Goal: Task Accomplishment & Management: Manage account settings

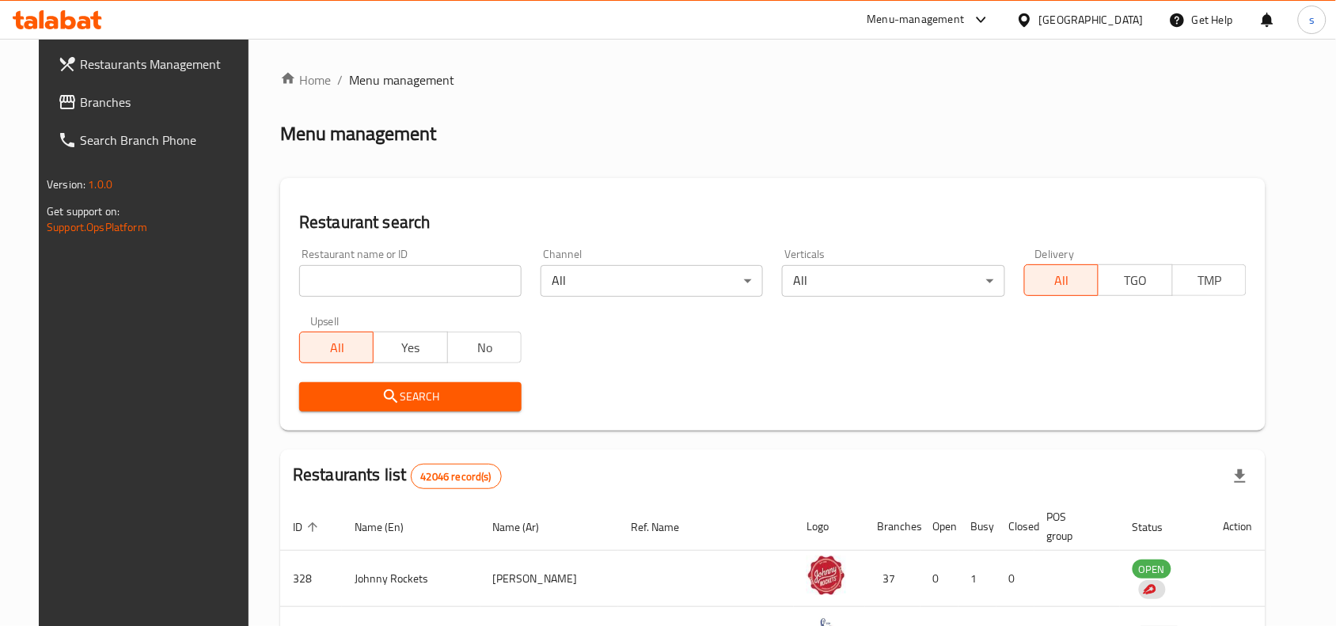
click at [1079, 13] on div "[GEOGRAPHIC_DATA]" at bounding box center [1091, 19] width 104 height 17
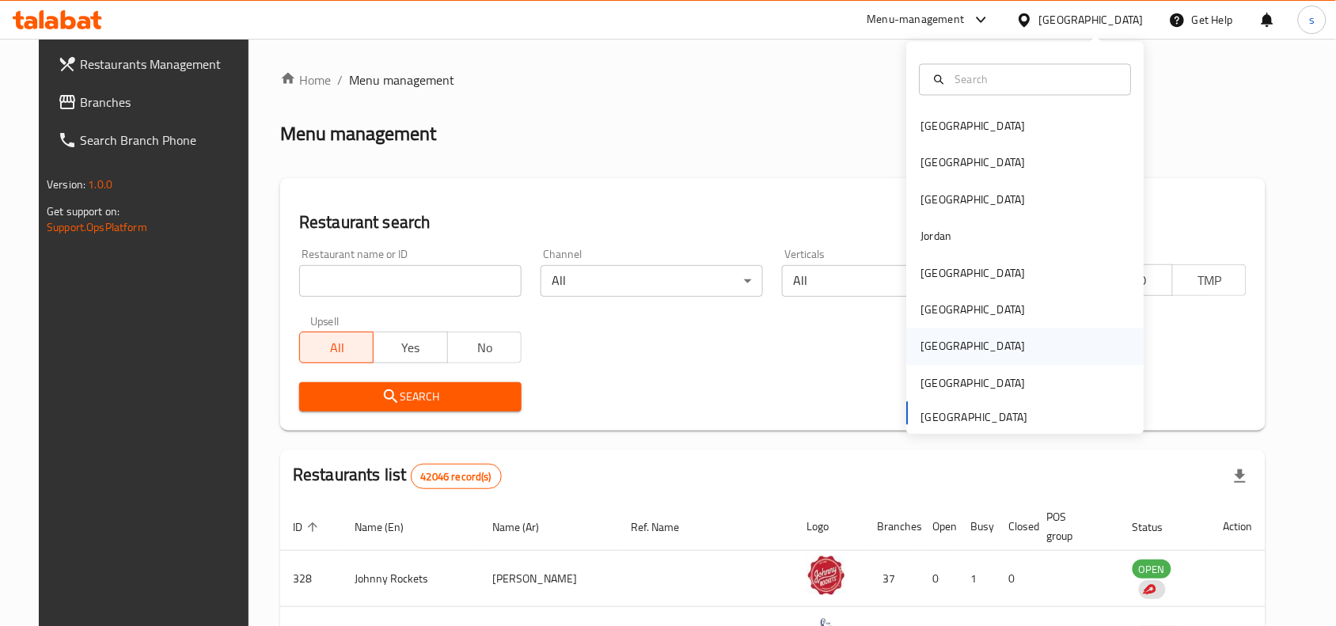
click at [927, 342] on div "[GEOGRAPHIC_DATA]" at bounding box center [973, 346] width 104 height 17
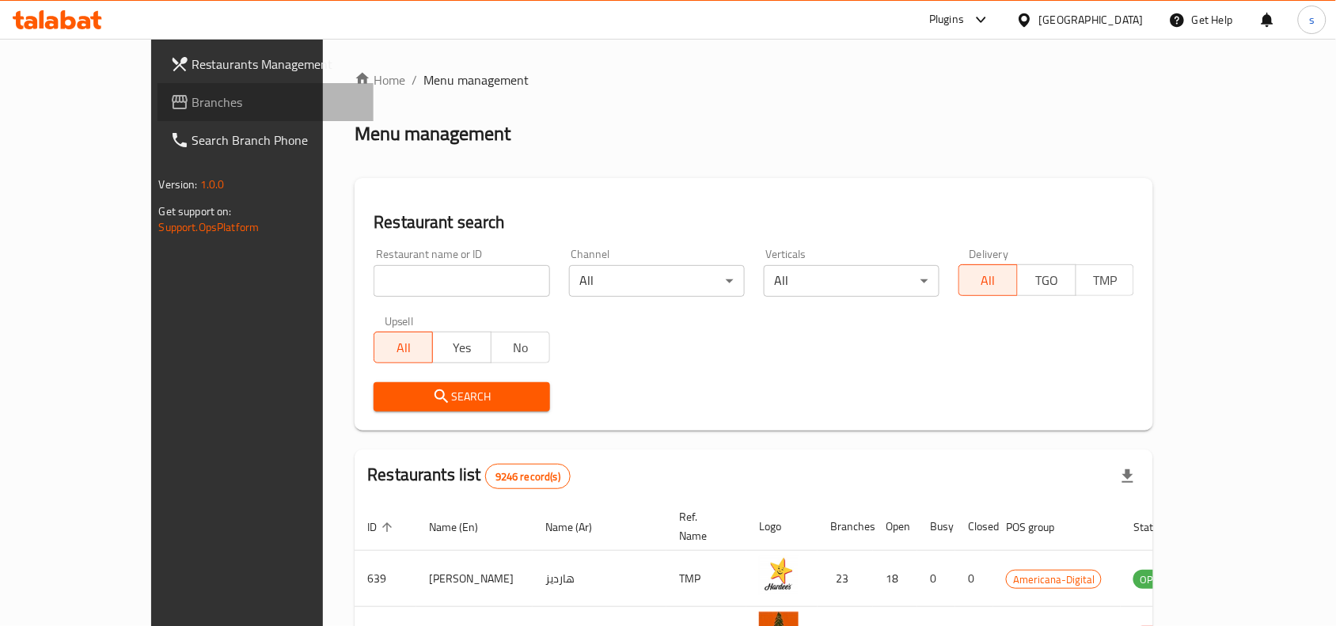
click at [192, 93] on span "Branches" at bounding box center [276, 102] width 169 height 19
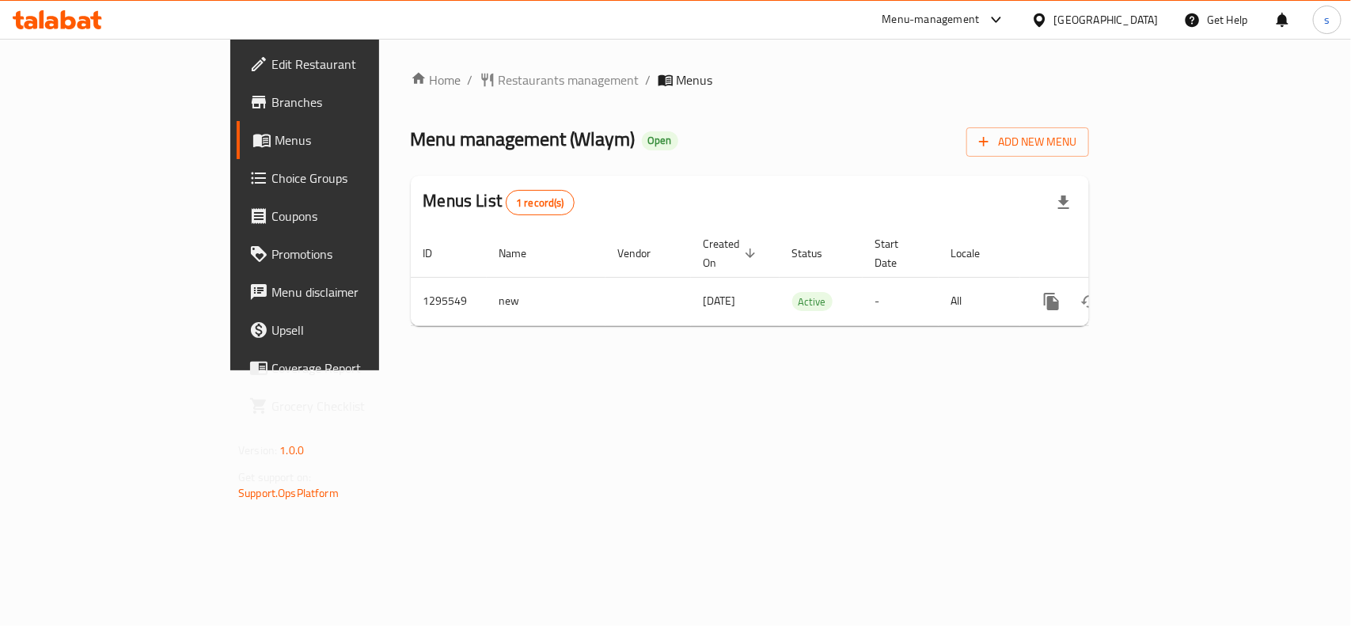
click at [1164, 20] on div "[GEOGRAPHIC_DATA]" at bounding box center [1095, 20] width 153 height 38
click at [1140, 26] on div "[GEOGRAPHIC_DATA]" at bounding box center [1106, 19] width 104 height 17
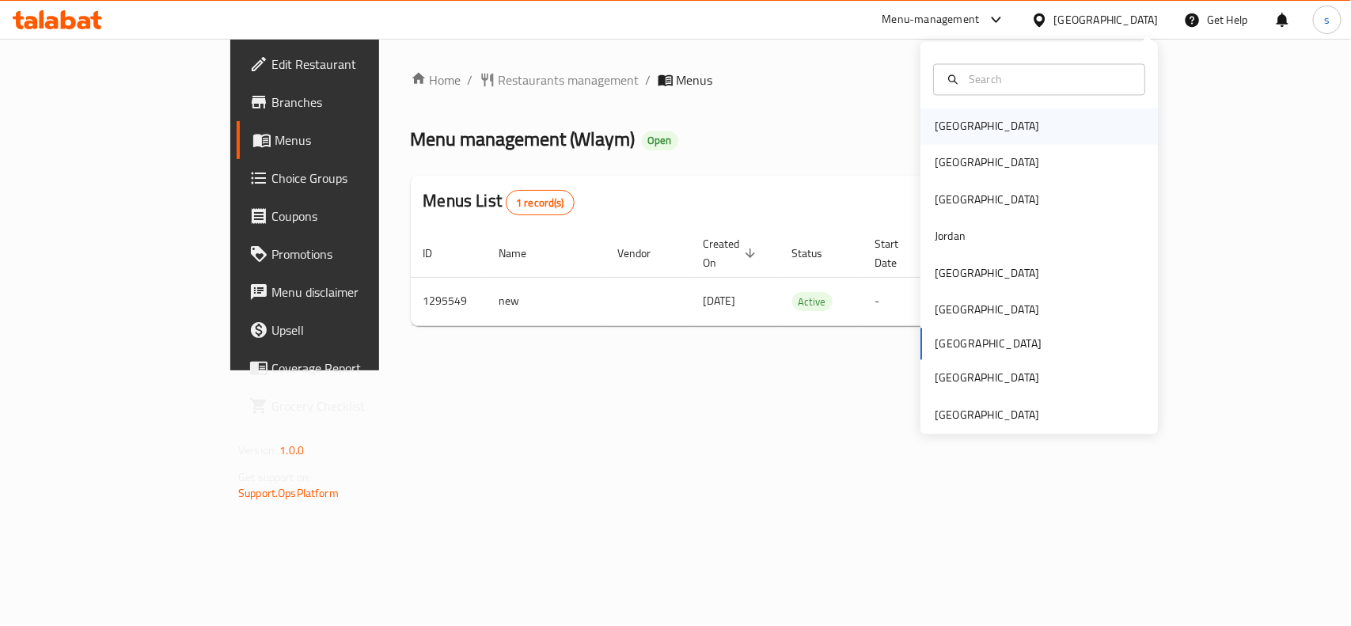
click at [956, 125] on div "[GEOGRAPHIC_DATA]" at bounding box center [987, 126] width 104 height 17
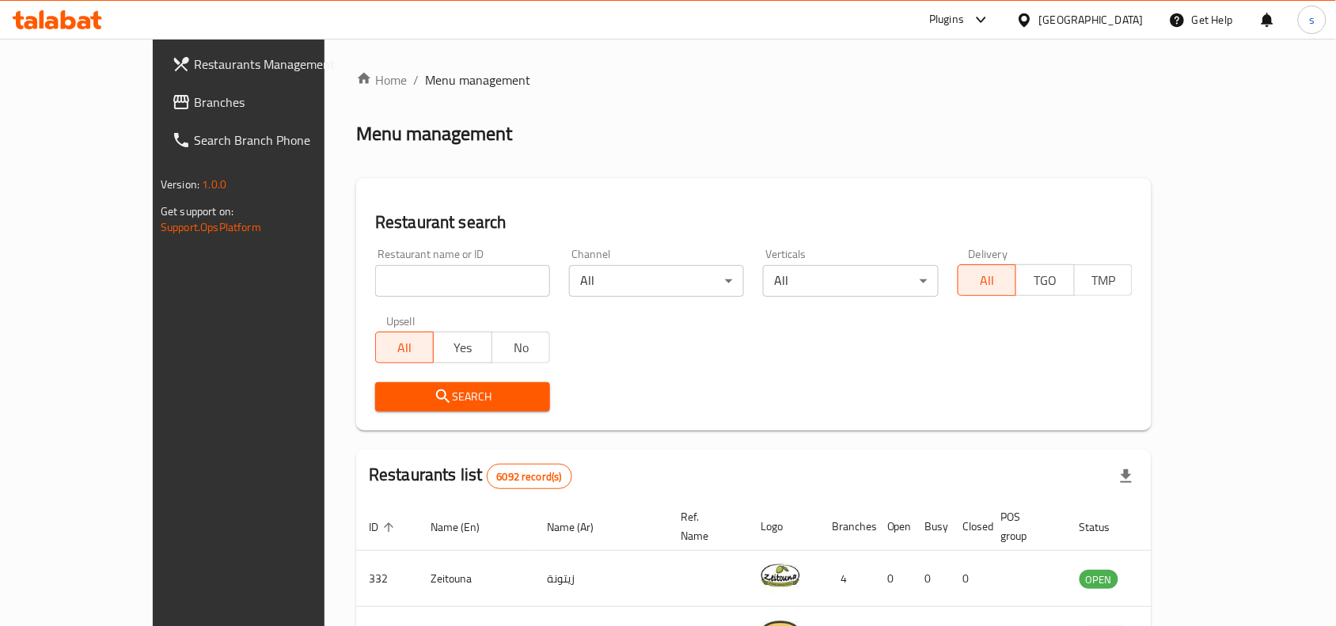
click at [1125, 22] on div "[GEOGRAPHIC_DATA]" at bounding box center [1091, 19] width 104 height 17
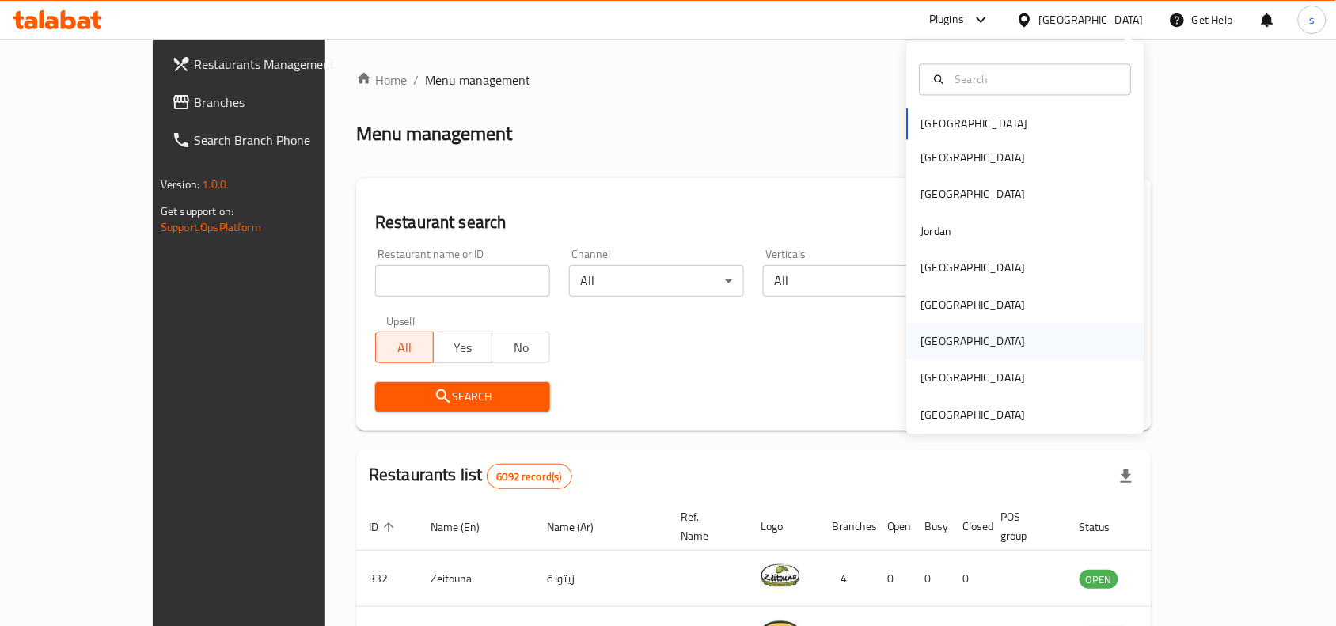
click at [924, 329] on div "[GEOGRAPHIC_DATA]" at bounding box center [974, 342] width 130 height 36
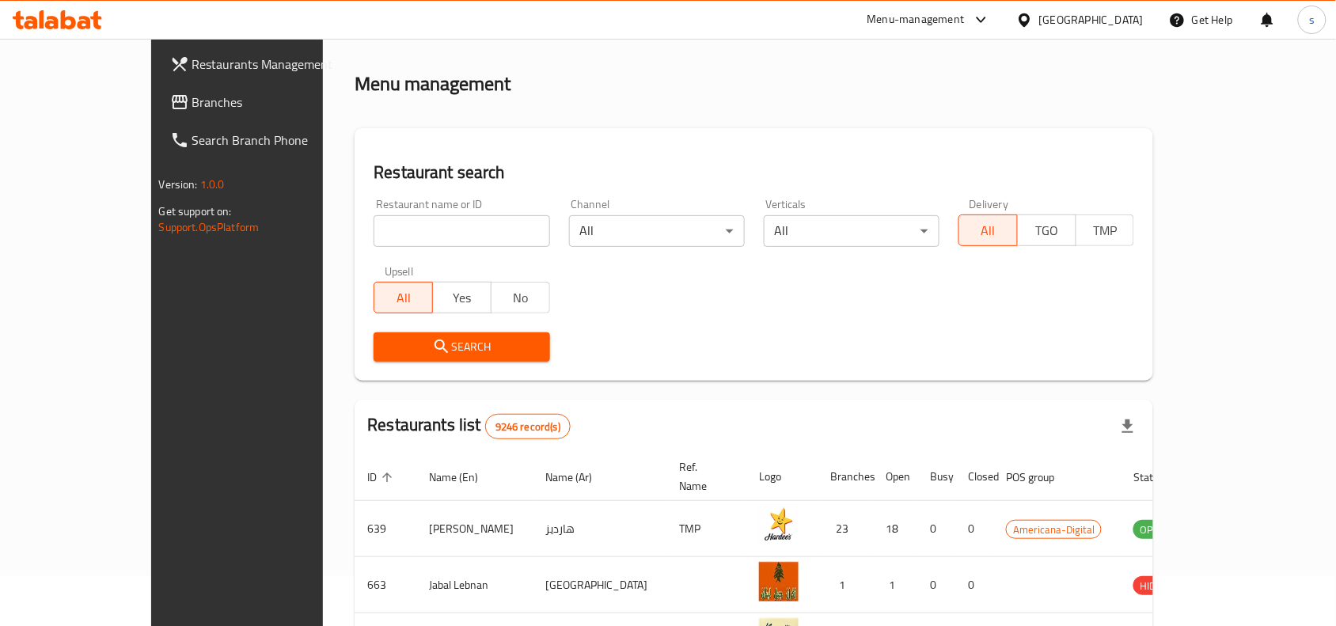
scroll to position [99, 0]
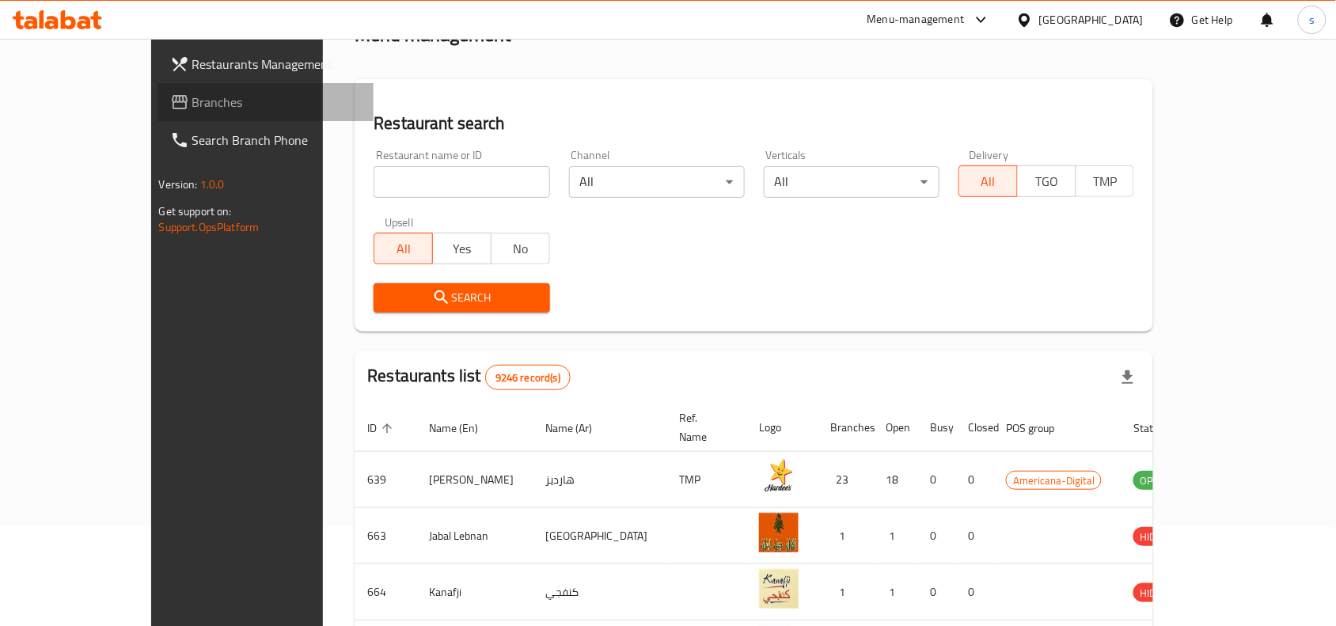
click at [192, 103] on span "Branches" at bounding box center [276, 102] width 169 height 19
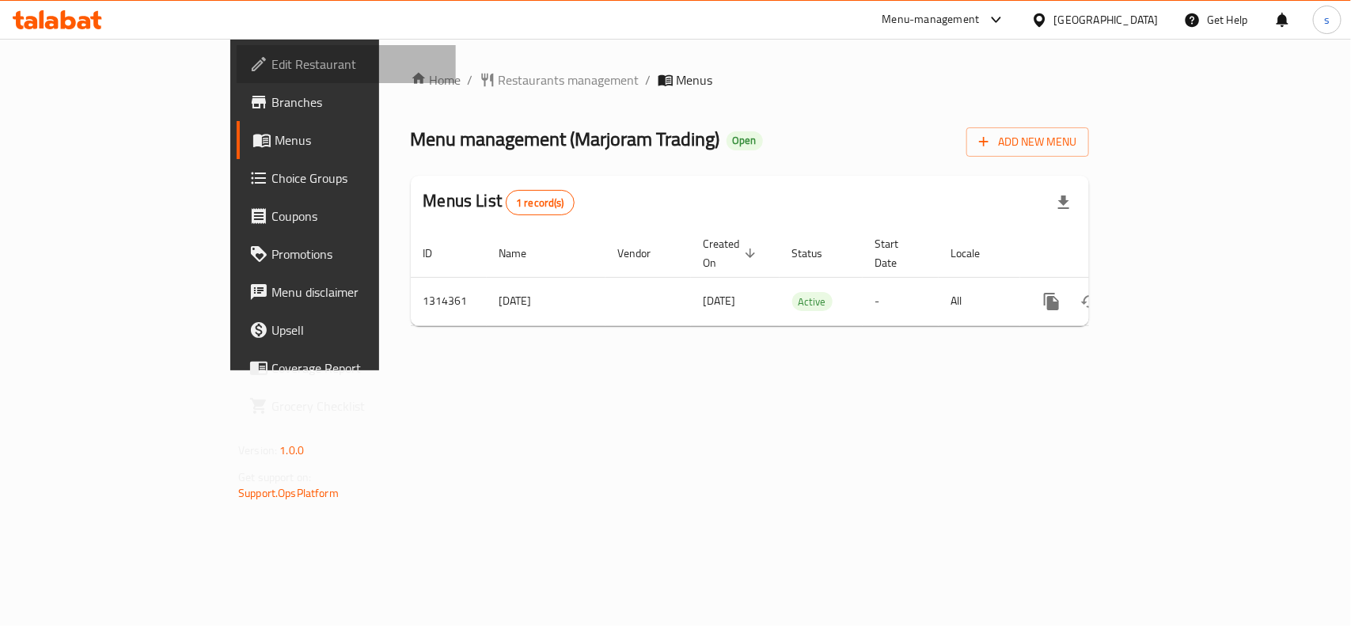
click at [271, 67] on span "Edit Restaurant" at bounding box center [357, 64] width 172 height 19
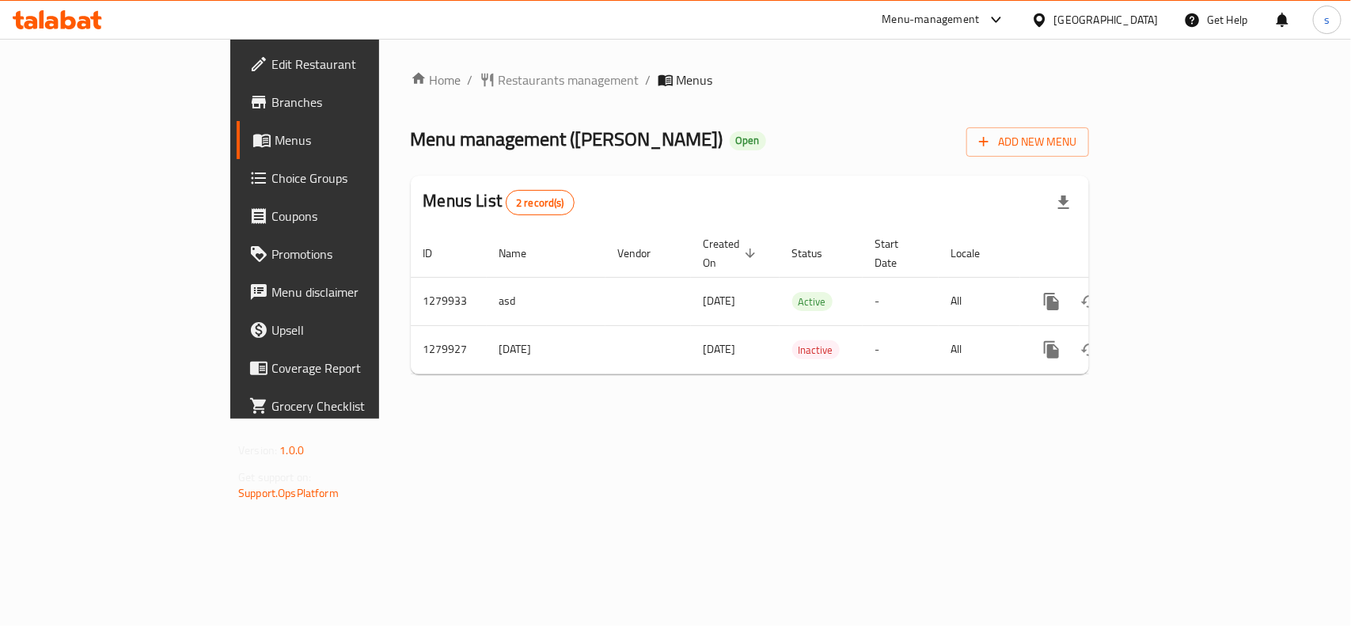
click at [271, 180] on span "Choice Groups" at bounding box center [357, 178] width 172 height 19
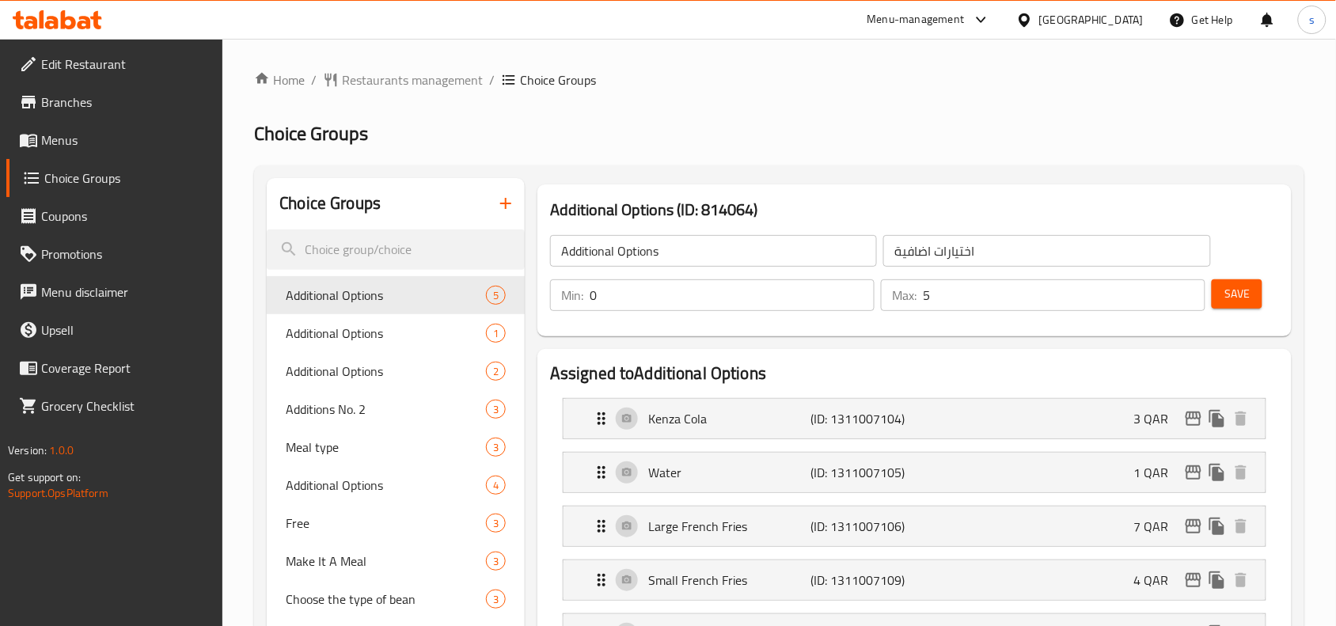
click at [1132, 18] on div "[GEOGRAPHIC_DATA]" at bounding box center [1091, 19] width 104 height 17
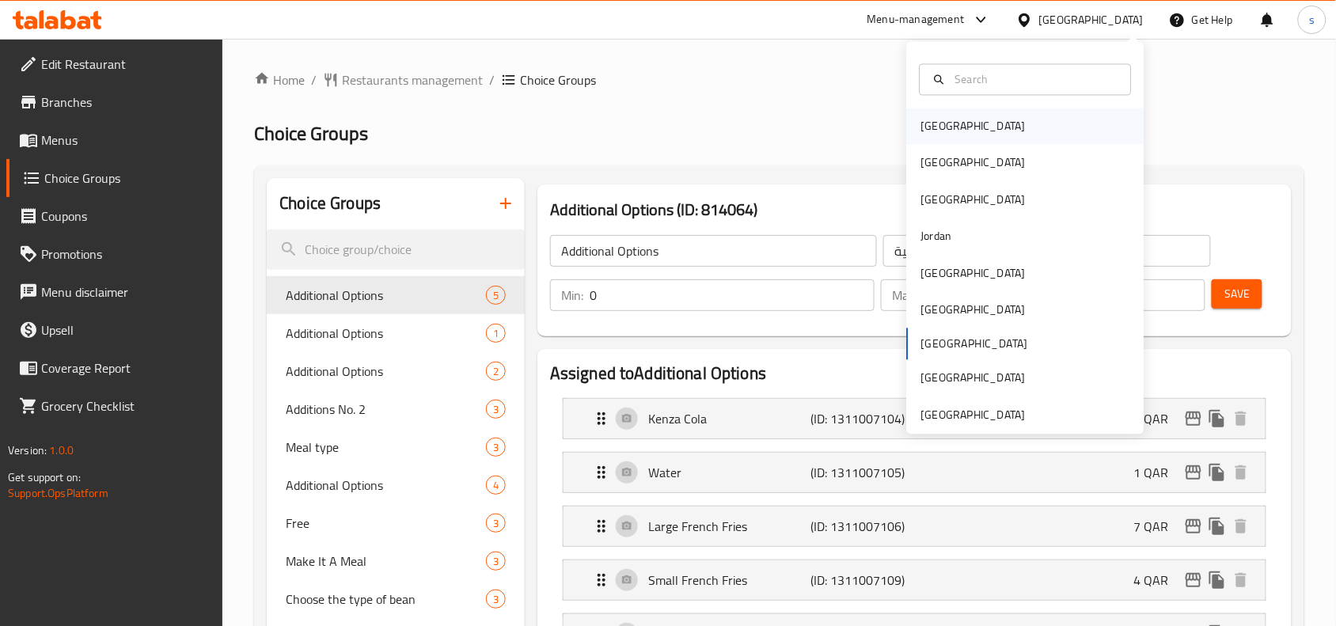
click at [944, 121] on div "[GEOGRAPHIC_DATA]" at bounding box center [974, 126] width 130 height 36
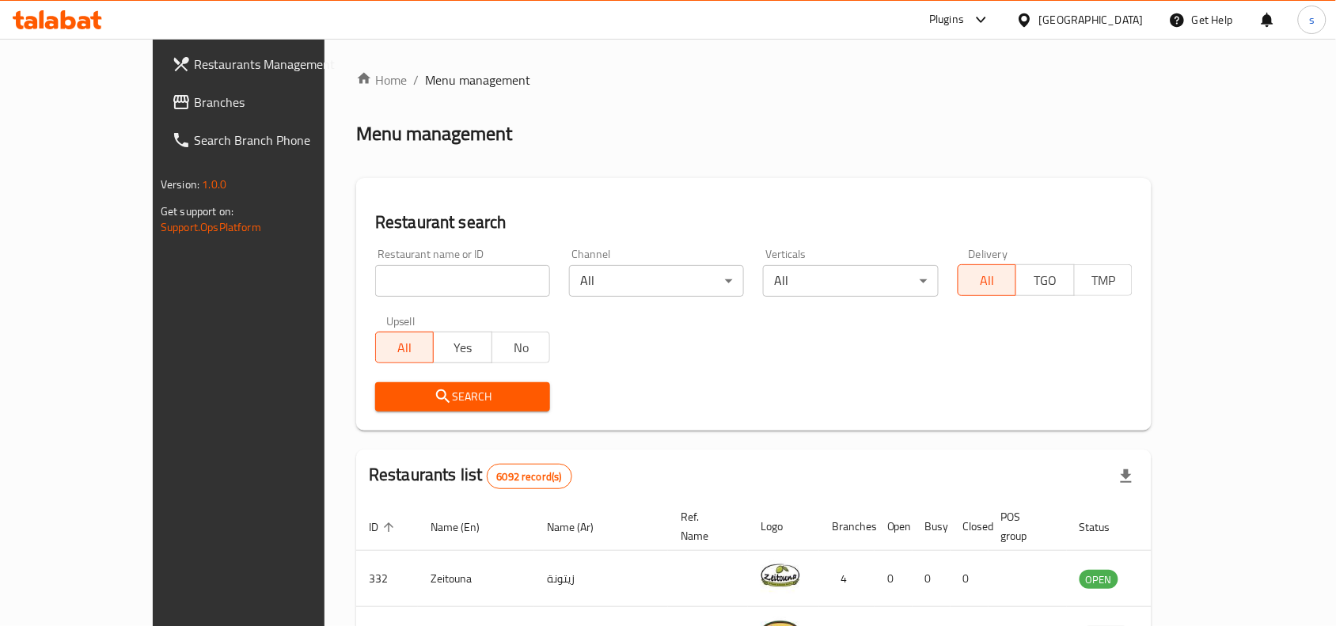
drag, startPoint x: 1129, startPoint y: 20, endPoint x: 1121, endPoint y: 26, distance: 10.8
click at [1129, 20] on div "[GEOGRAPHIC_DATA]" at bounding box center [1091, 19] width 104 height 17
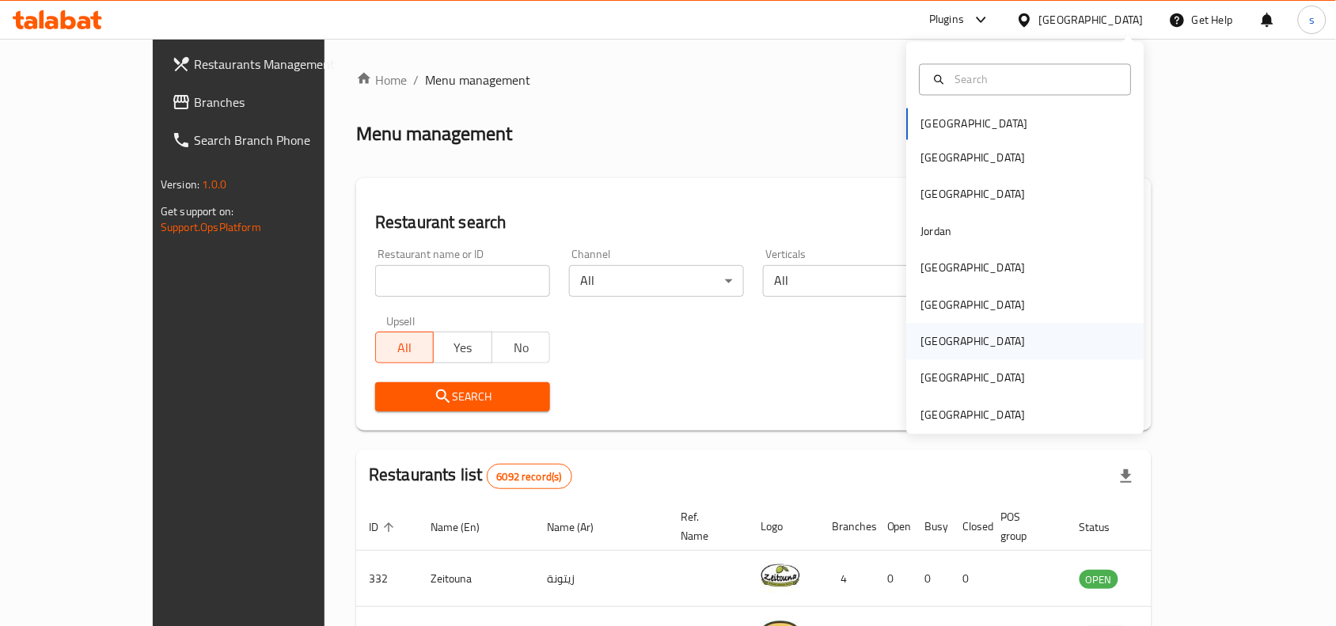
click at [939, 345] on div "[GEOGRAPHIC_DATA]" at bounding box center [974, 342] width 130 height 36
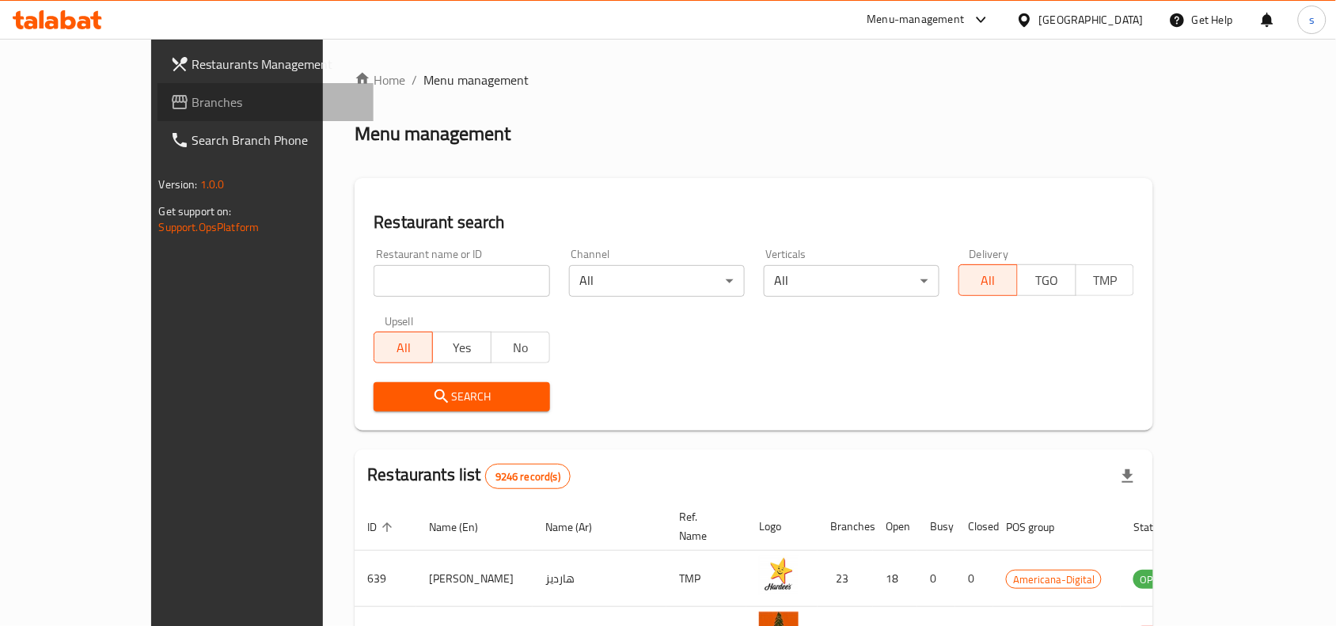
click at [192, 100] on span "Branches" at bounding box center [276, 102] width 169 height 19
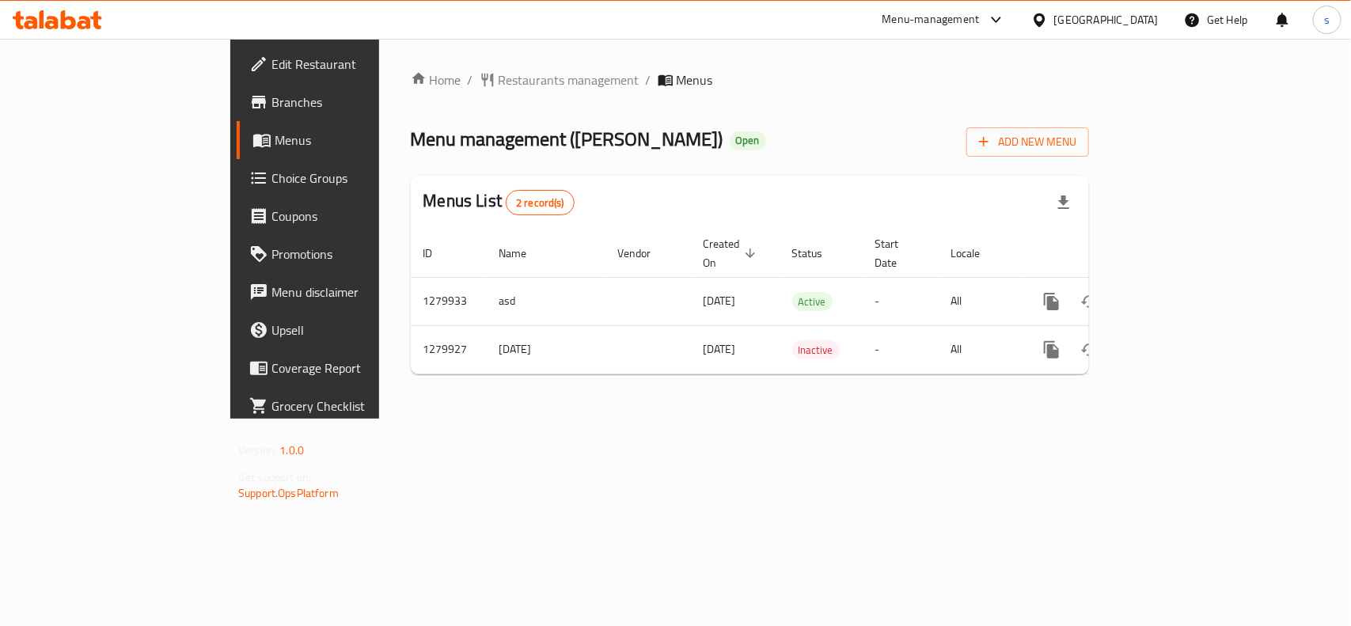
click at [271, 174] on span "Choice Groups" at bounding box center [357, 178] width 172 height 19
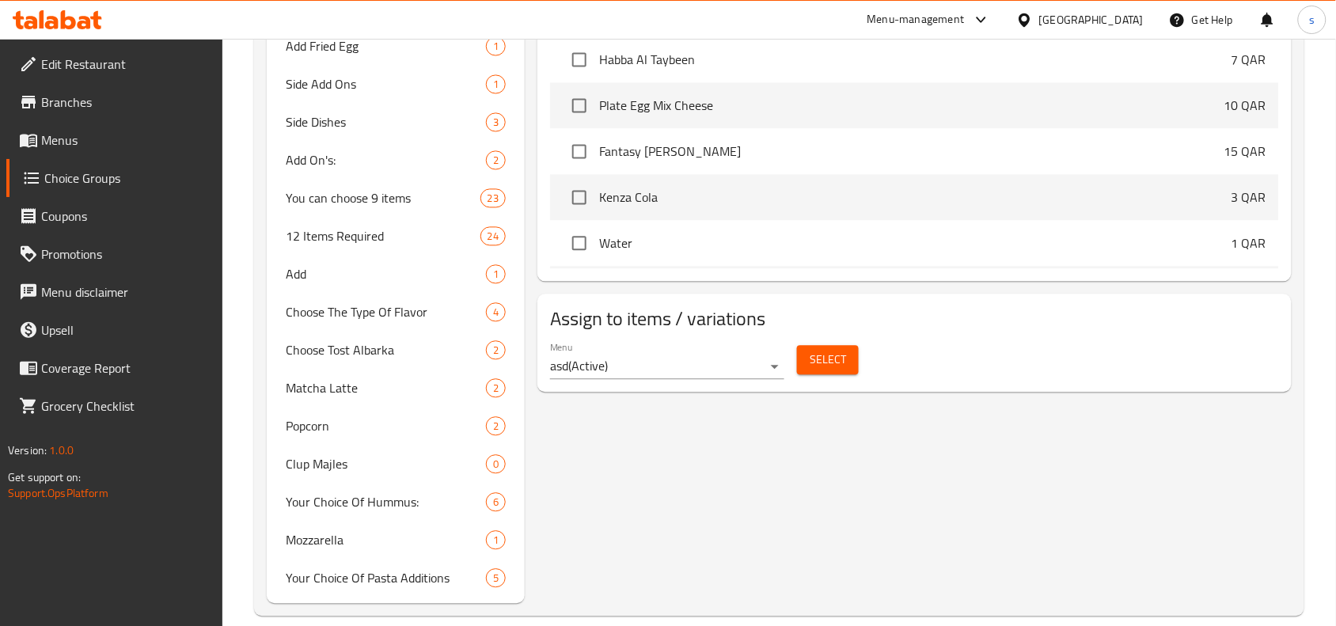
scroll to position [914, 0]
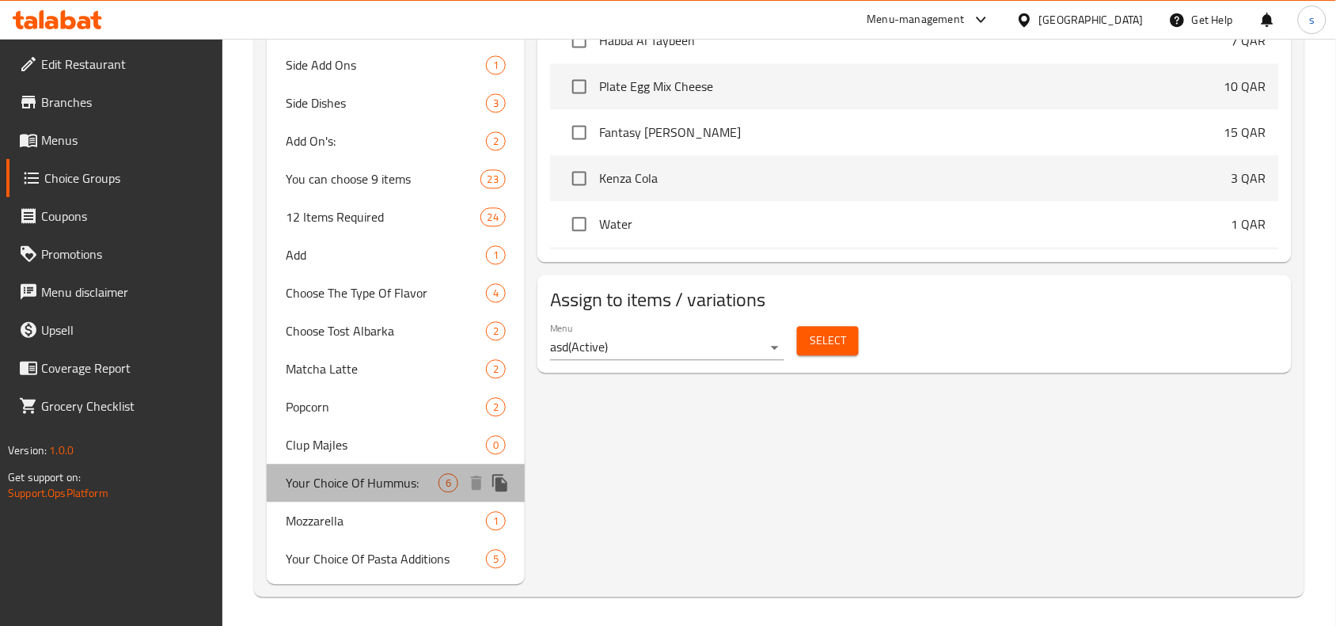
click at [370, 483] on span "Your Choice Of Hummus:" at bounding box center [362, 482] width 153 height 19
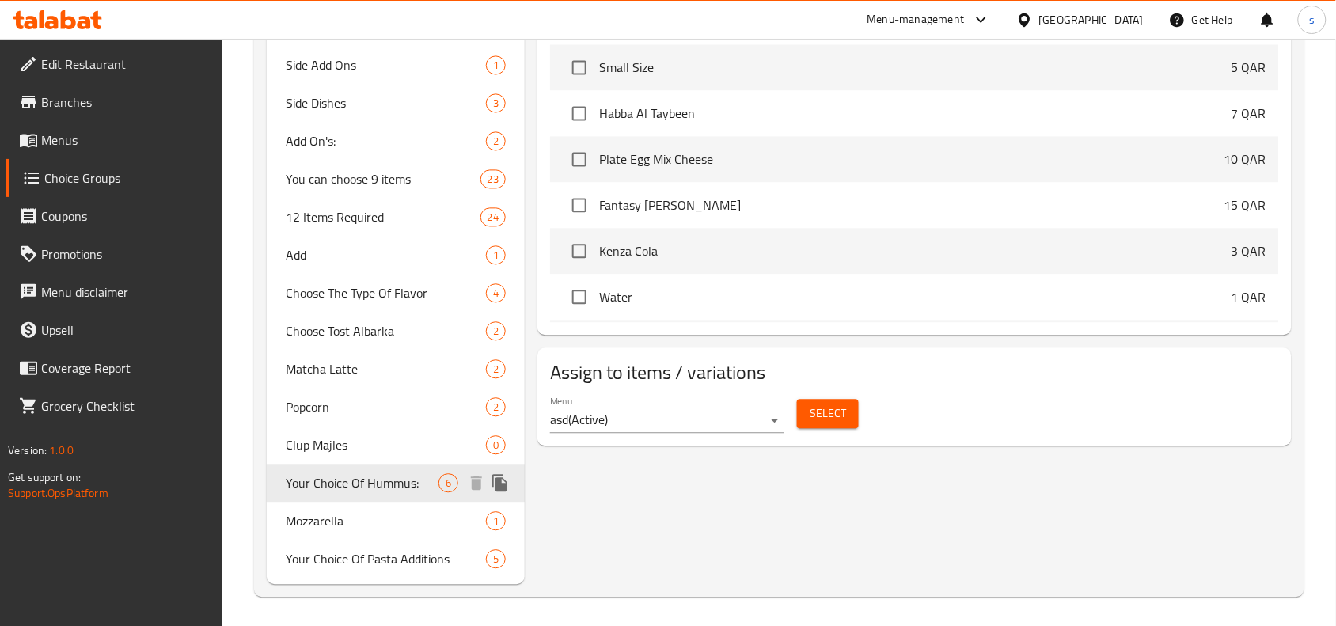
type input "Your Choice Of Hummus:"
type input "اختيارك من حمص:"
type input "1"
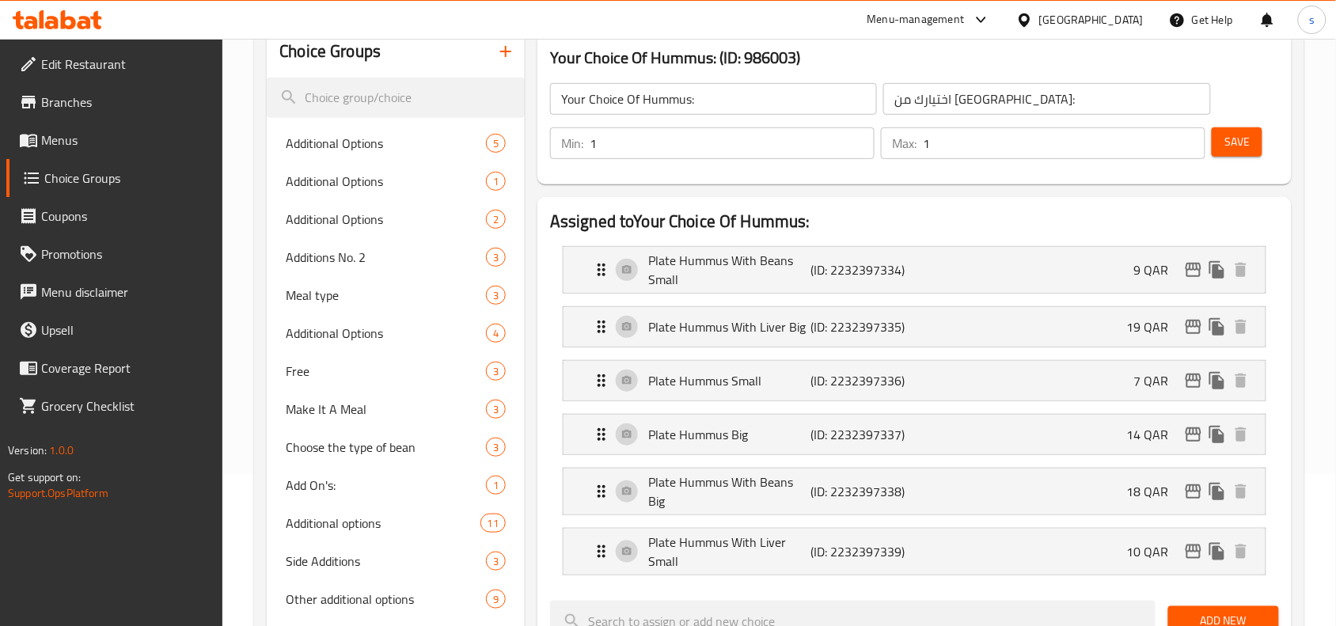
scroll to position [198, 0]
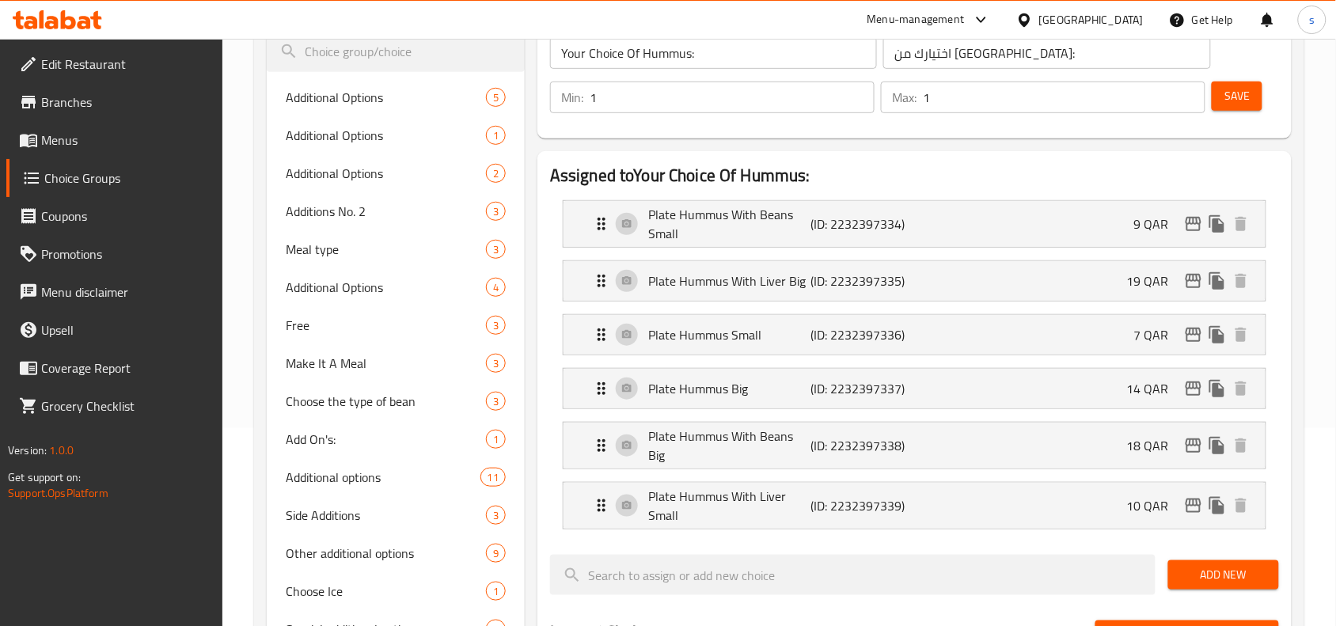
click at [1133, 11] on div "[GEOGRAPHIC_DATA]" at bounding box center [1091, 19] width 104 height 17
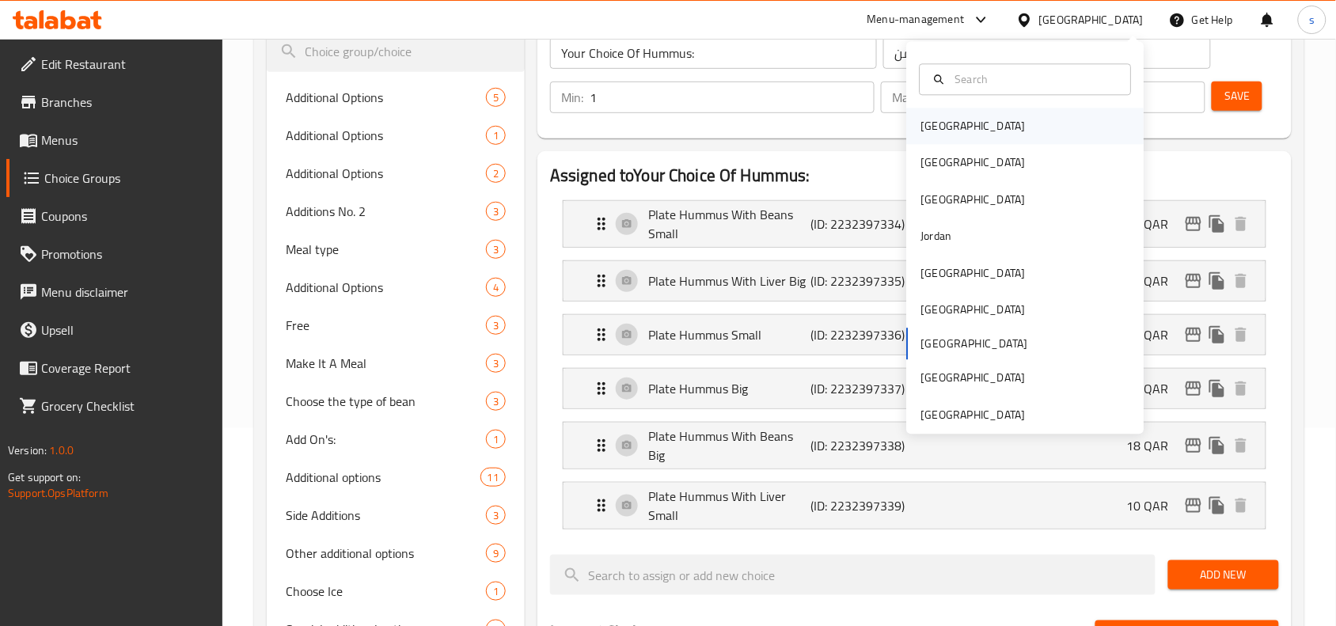
click at [932, 127] on div "[GEOGRAPHIC_DATA]" at bounding box center [973, 126] width 104 height 17
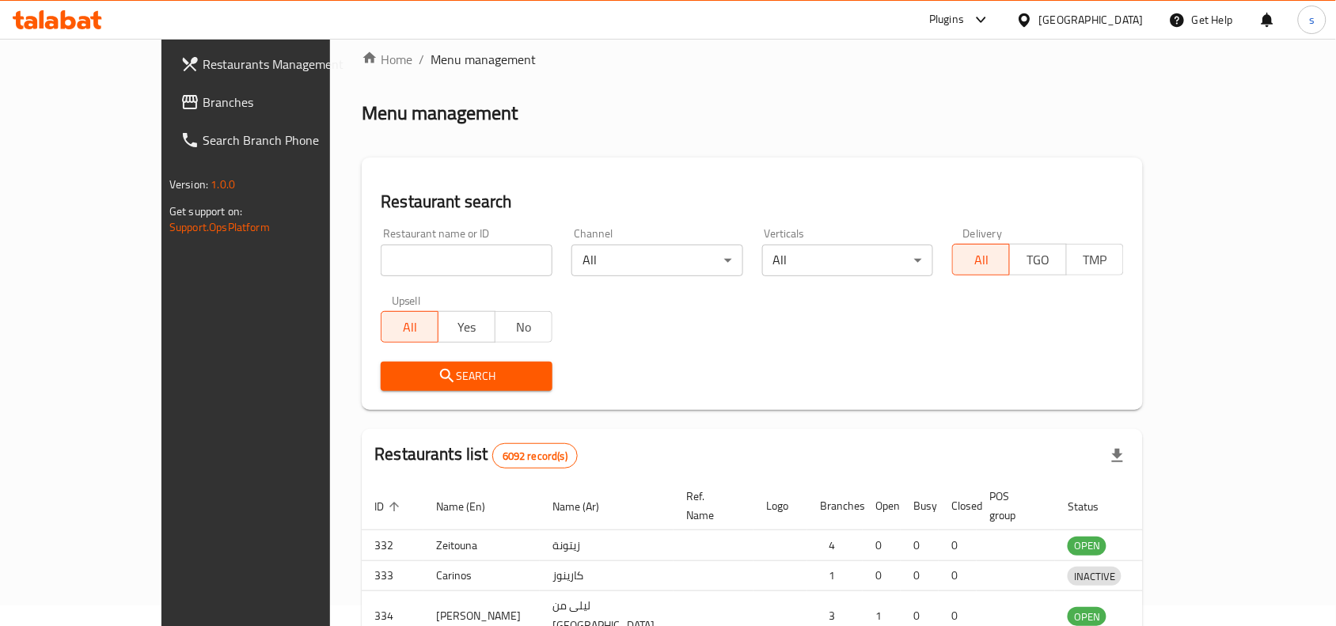
scroll to position [198, 0]
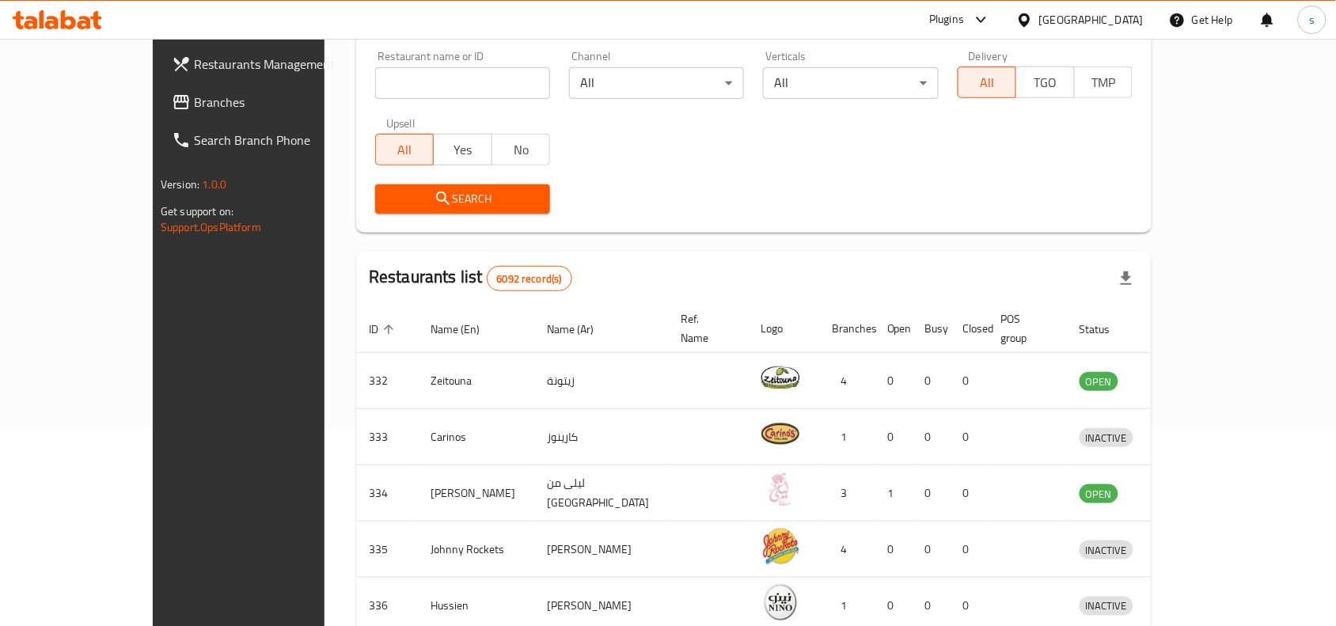
click at [1125, 12] on div "[GEOGRAPHIC_DATA]" at bounding box center [1091, 19] width 104 height 17
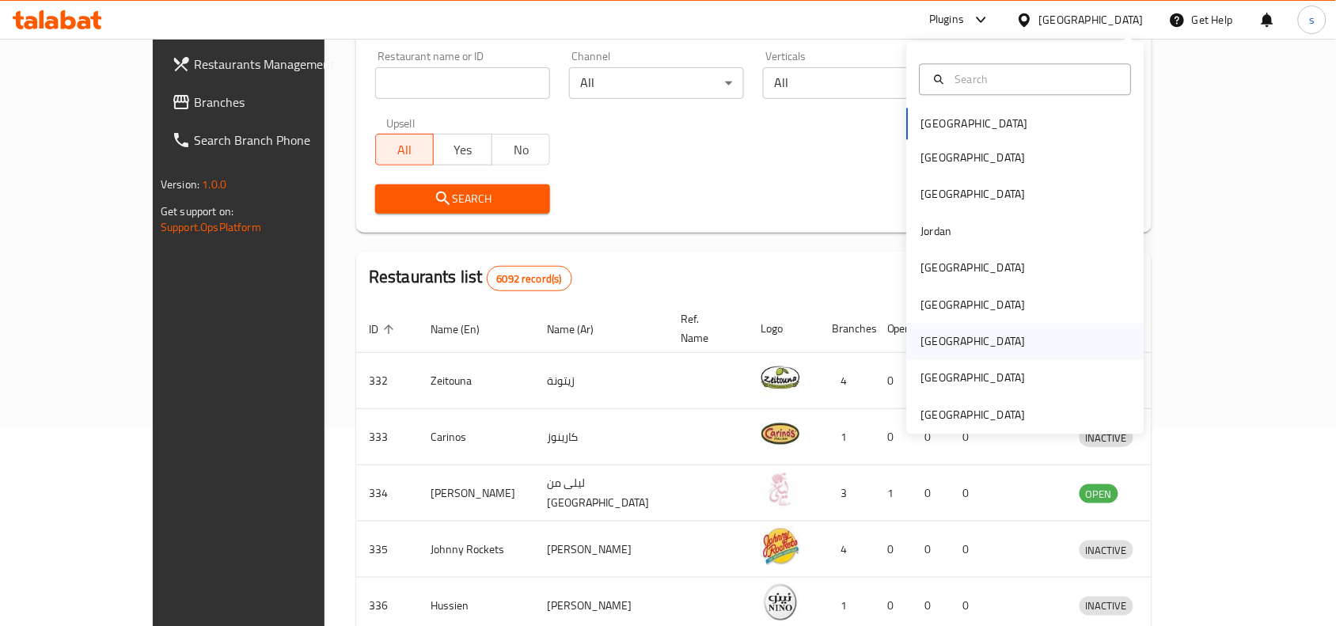
click at [923, 346] on div "[GEOGRAPHIC_DATA]" at bounding box center [973, 341] width 104 height 17
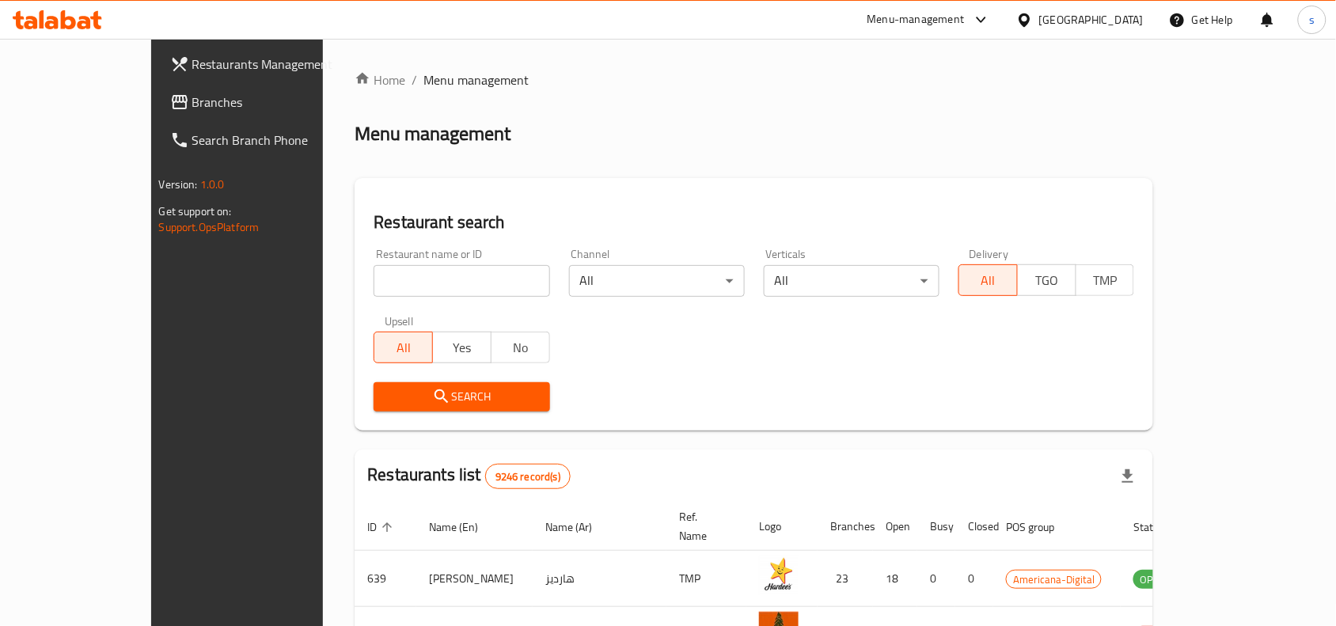
click at [192, 104] on span "Branches" at bounding box center [276, 102] width 169 height 19
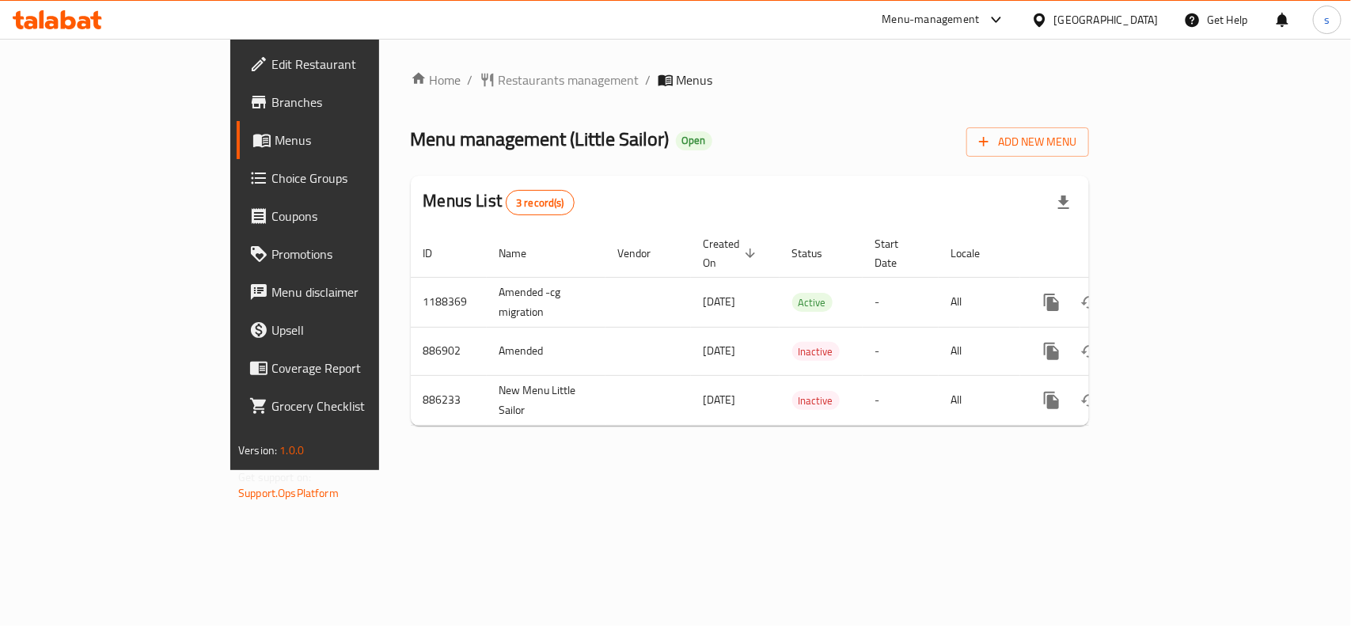
click at [1152, 21] on div "[GEOGRAPHIC_DATA]" at bounding box center [1106, 19] width 104 height 17
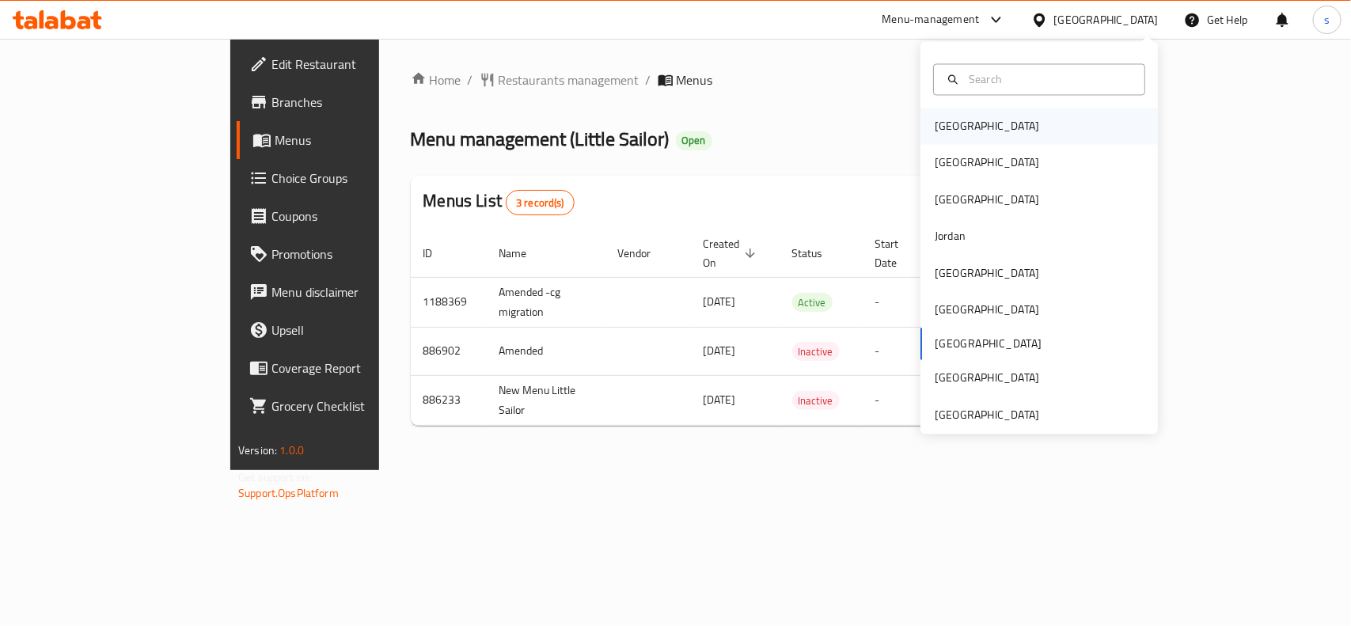
click at [975, 131] on div "[GEOGRAPHIC_DATA]" at bounding box center [1038, 126] width 237 height 36
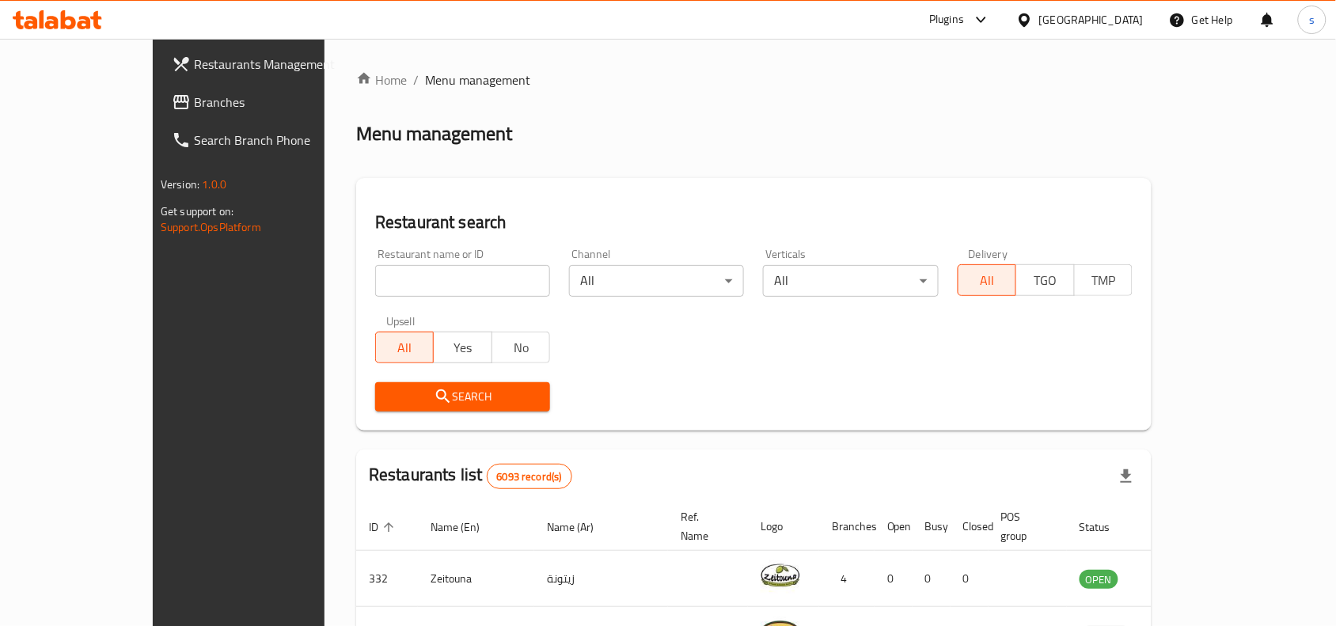
click at [1110, 17] on div "[GEOGRAPHIC_DATA]" at bounding box center [1091, 19] width 104 height 17
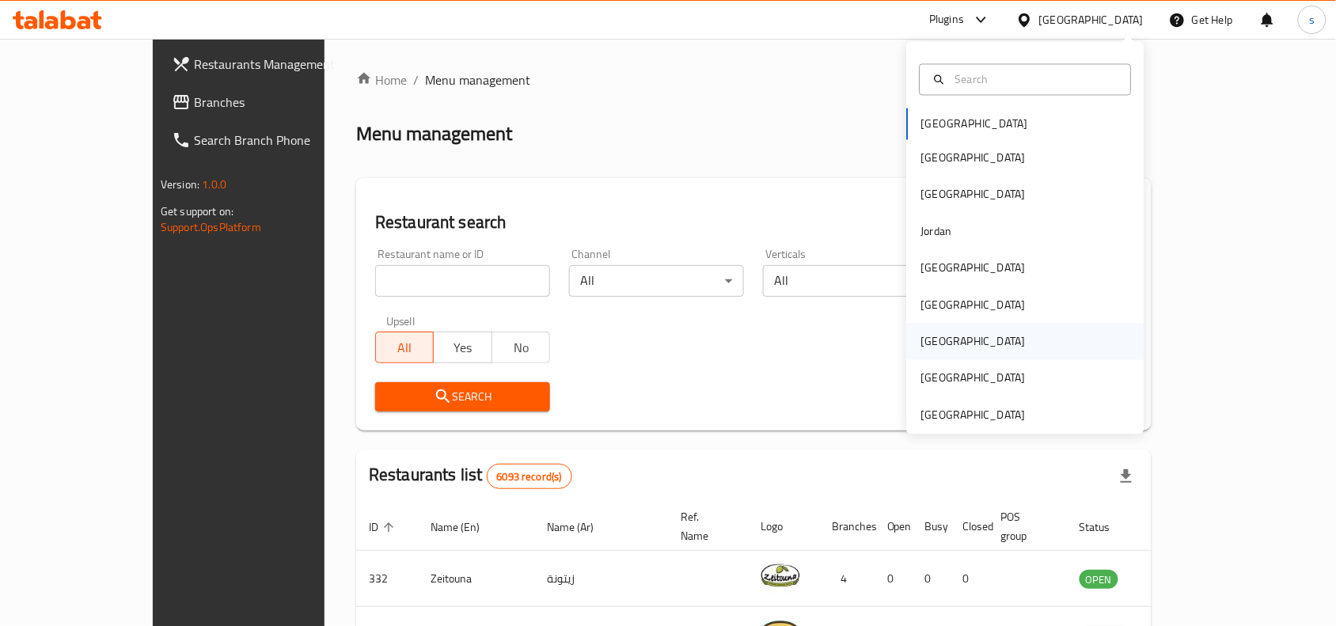
click at [927, 347] on div "[GEOGRAPHIC_DATA]" at bounding box center [973, 341] width 104 height 17
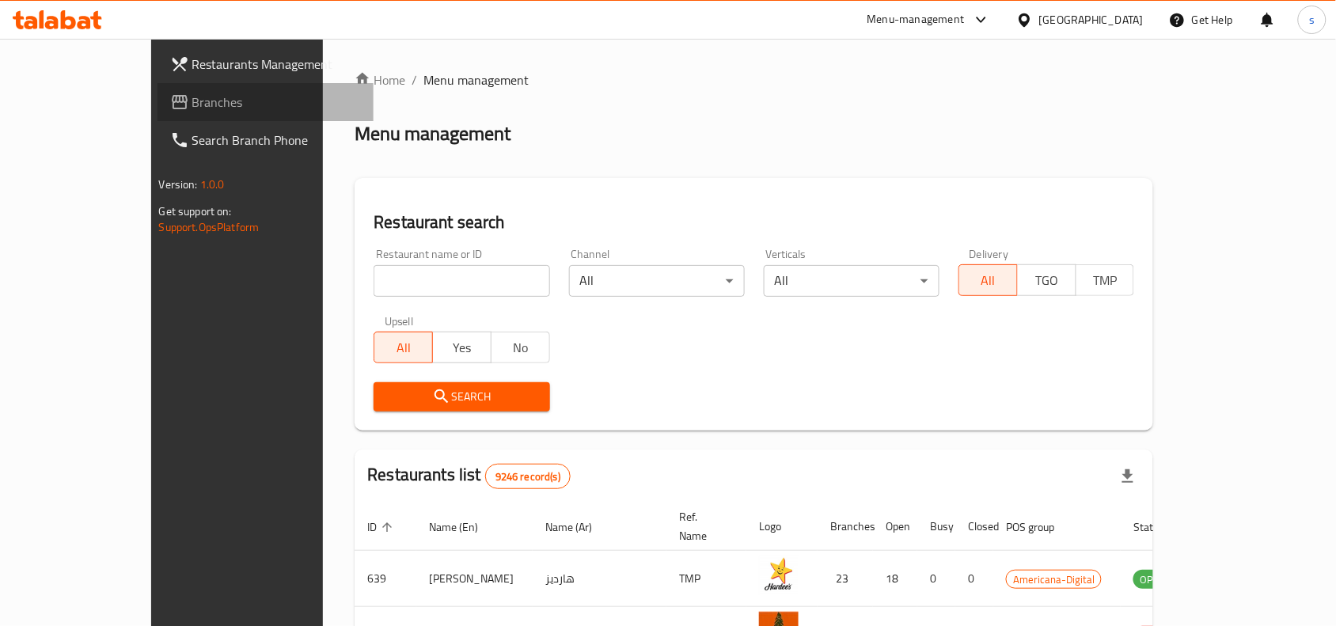
click at [192, 99] on span "Branches" at bounding box center [276, 102] width 169 height 19
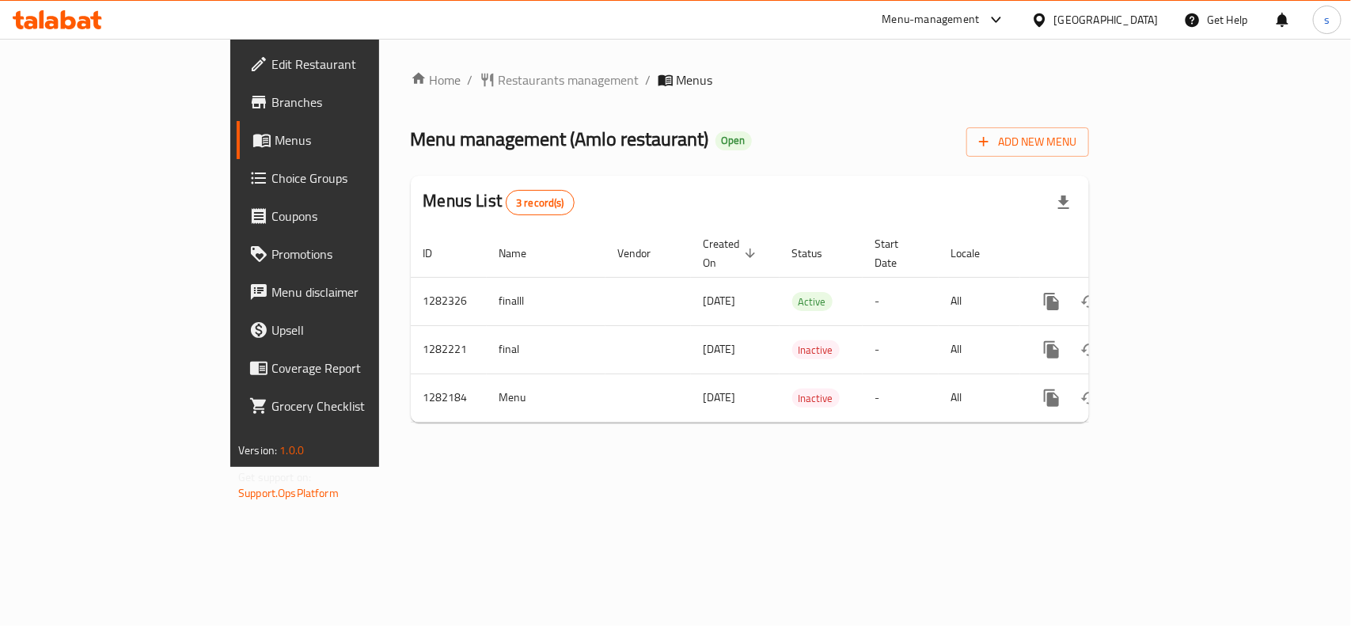
click at [271, 176] on span "Choice Groups" at bounding box center [357, 178] width 172 height 19
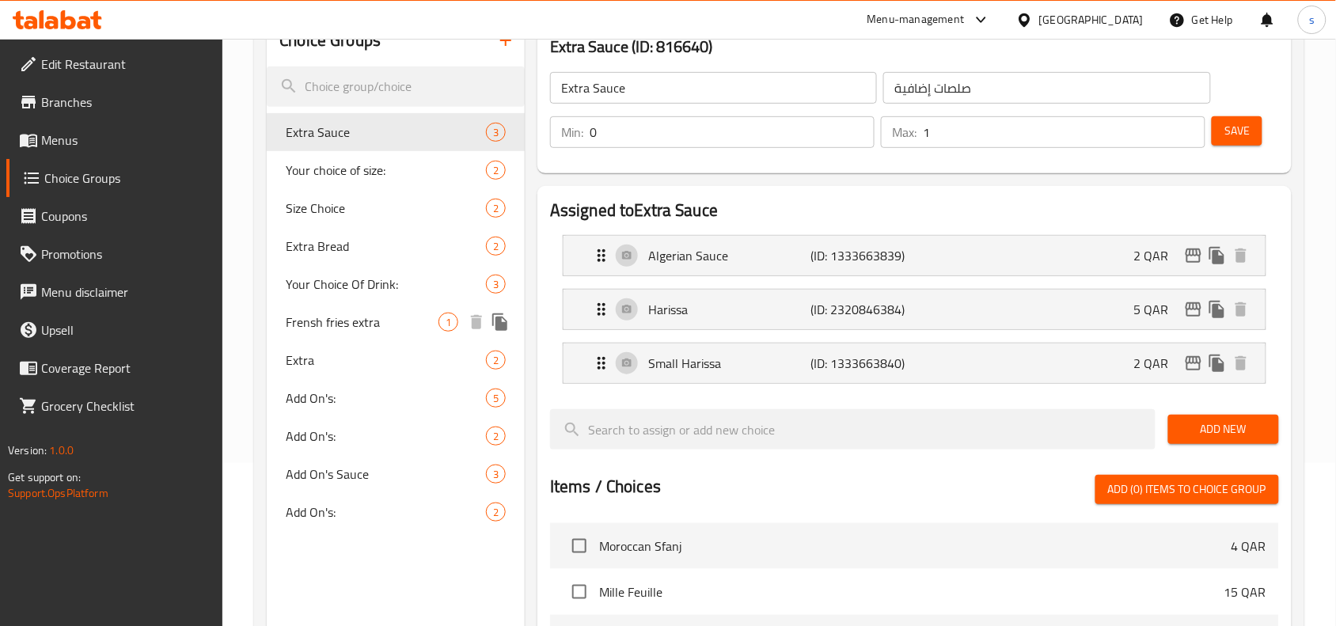
scroll to position [198, 0]
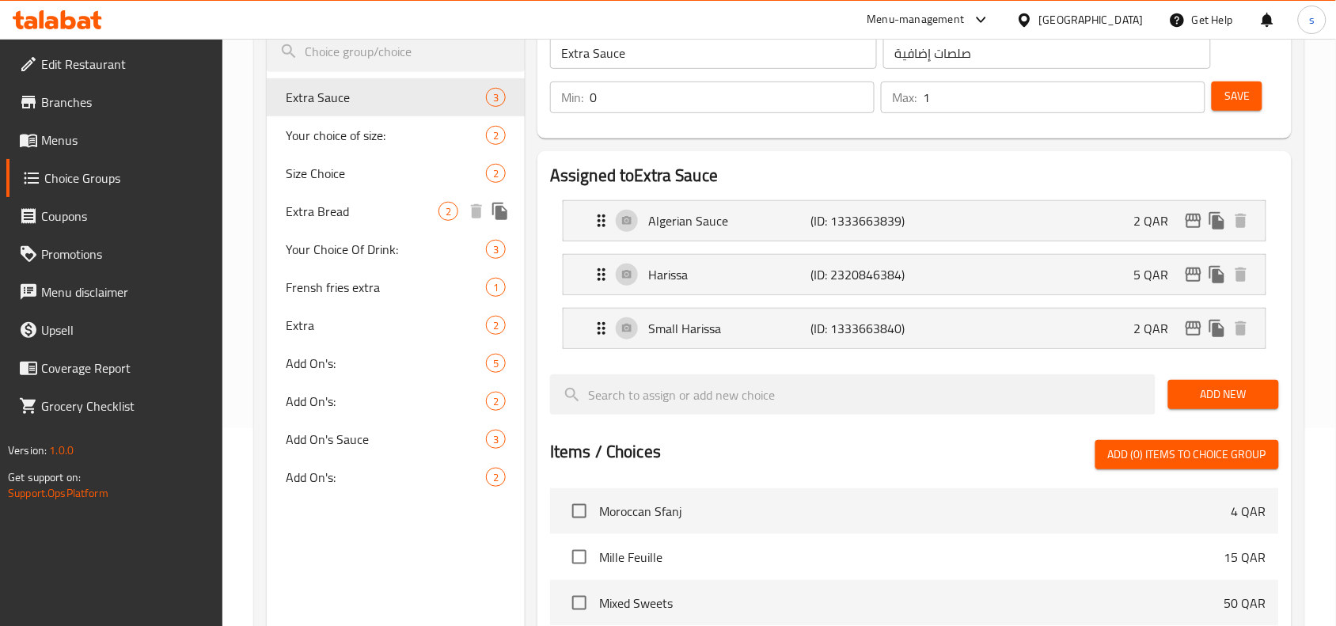
click at [313, 211] on span "Extra Bread" at bounding box center [362, 211] width 153 height 19
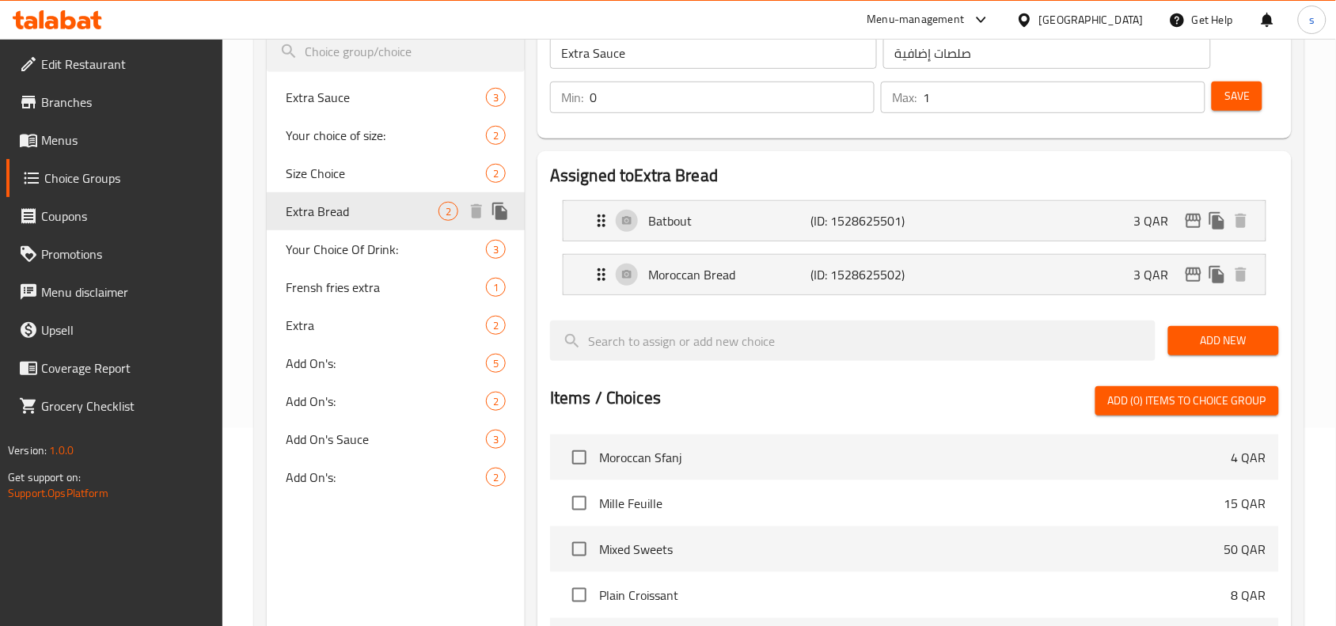
type input "Extra Bread"
type input "خبز زيادة"
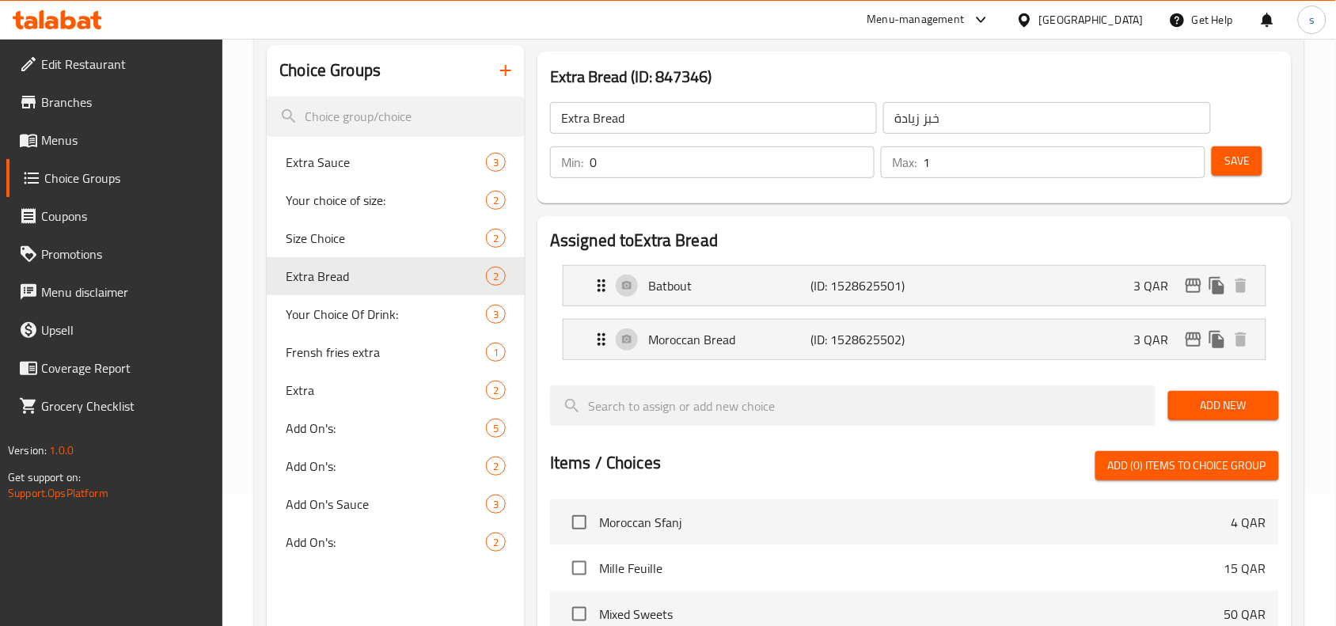
scroll to position [99, 0]
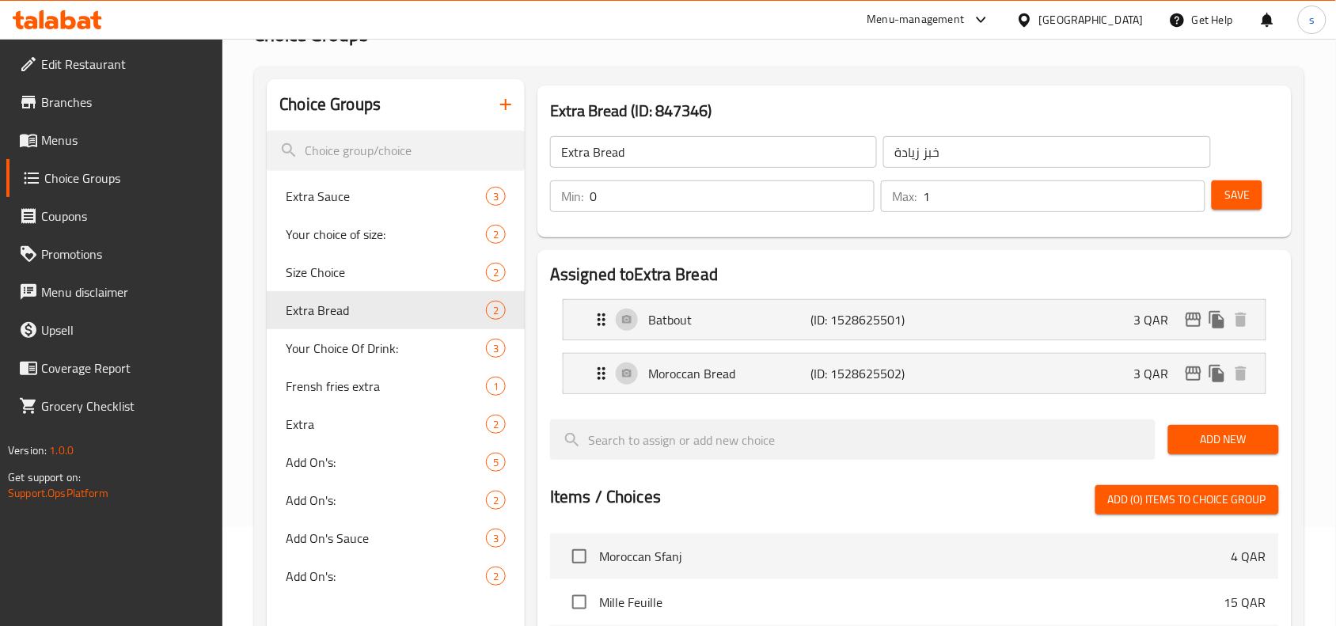
click at [1118, 21] on div "[GEOGRAPHIC_DATA]" at bounding box center [1091, 19] width 104 height 17
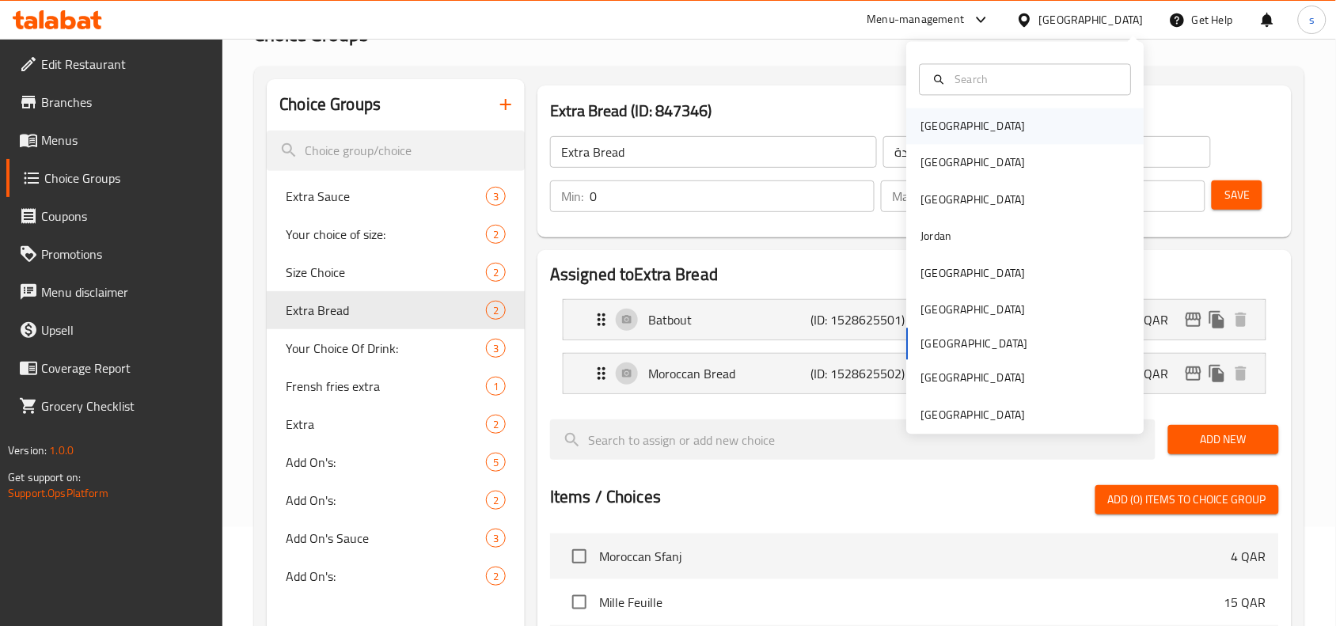
click at [921, 123] on div "[GEOGRAPHIC_DATA]" at bounding box center [973, 126] width 104 height 17
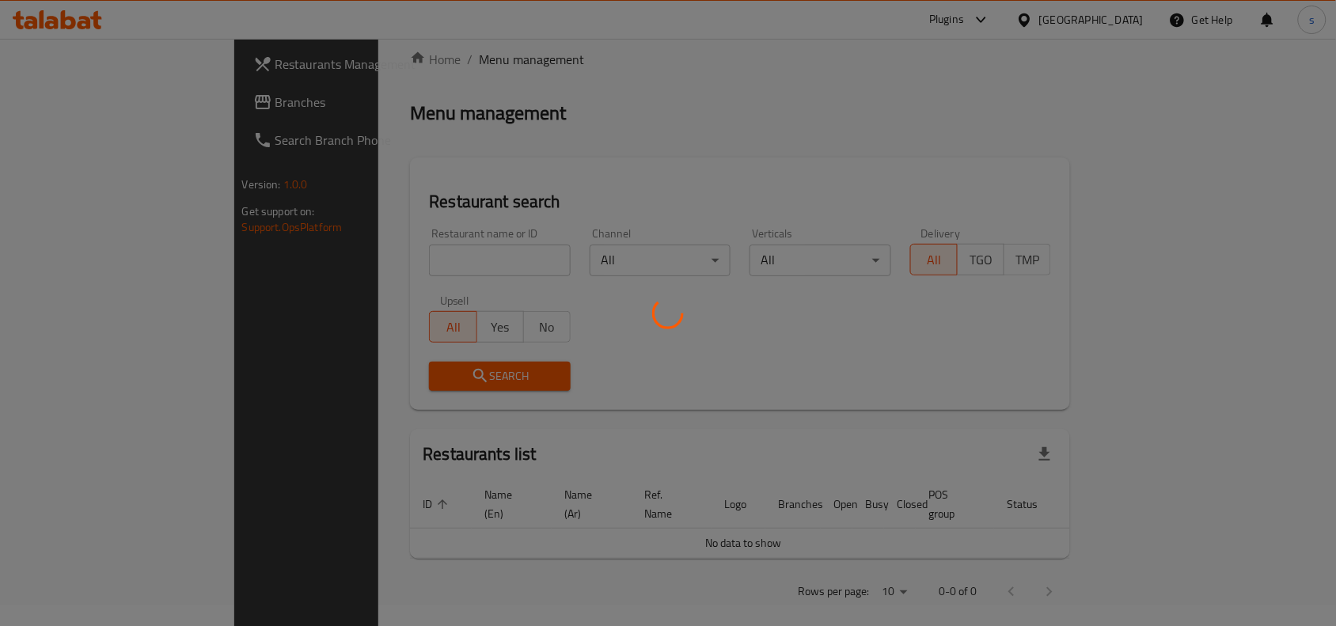
scroll to position [99, 0]
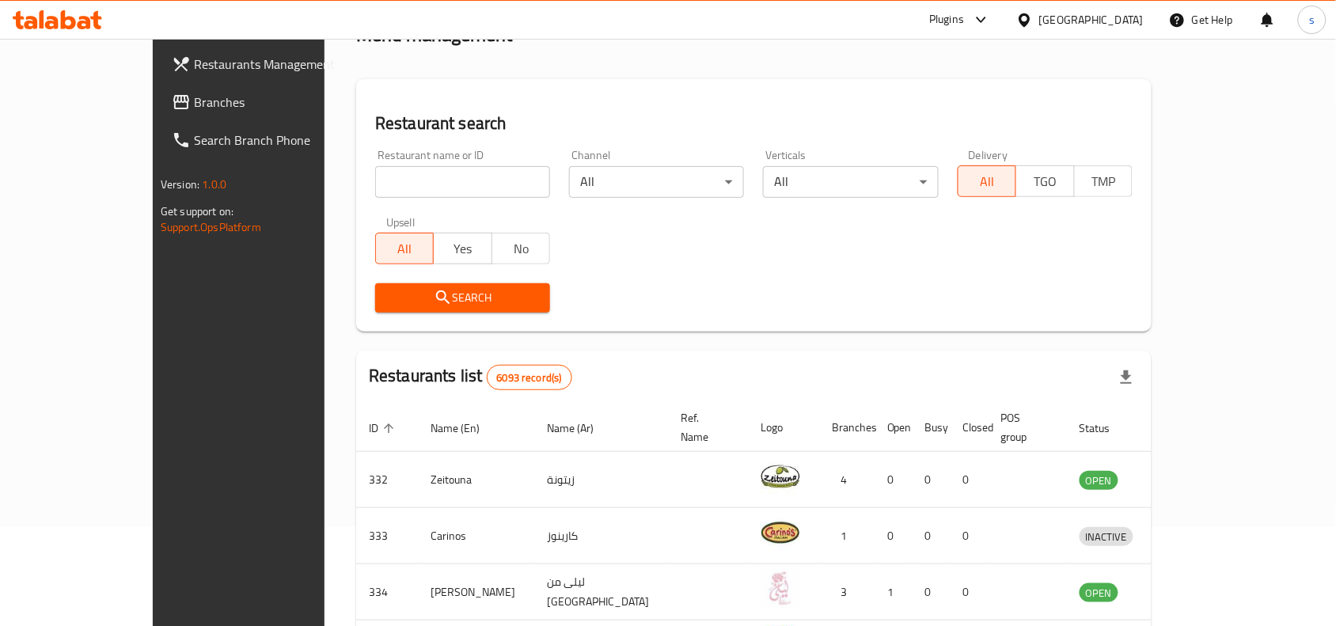
click at [1120, 25] on div "[GEOGRAPHIC_DATA]" at bounding box center [1091, 19] width 104 height 17
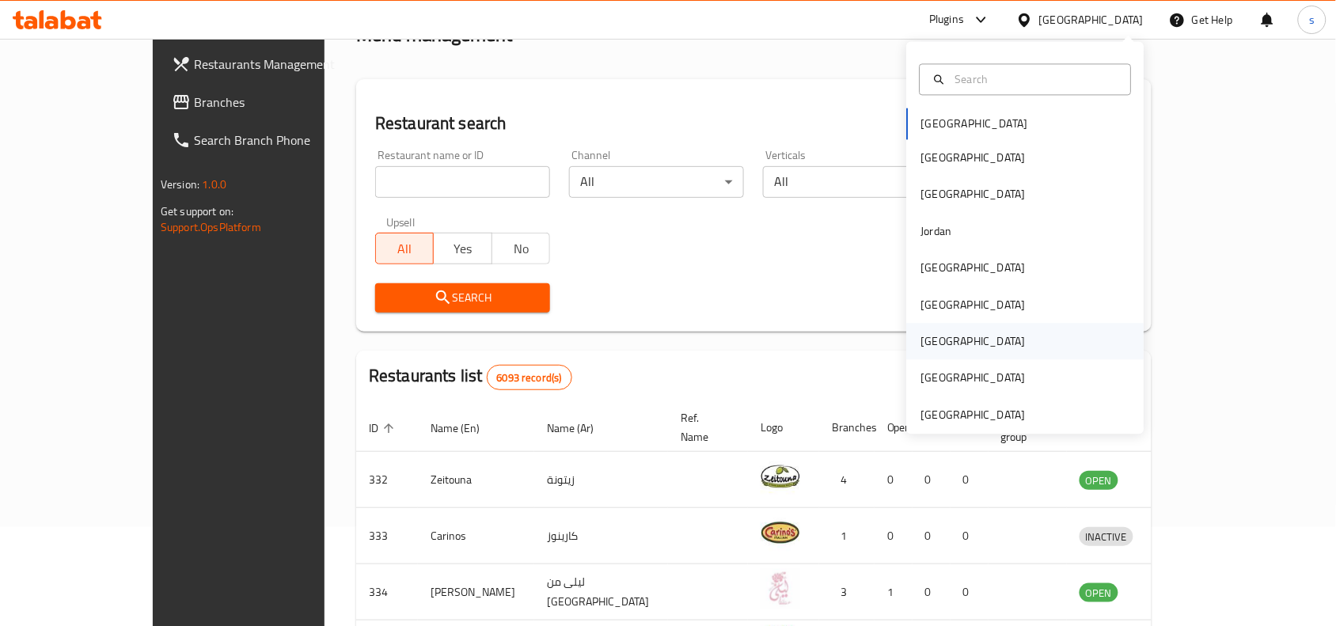
click at [909, 352] on div "[GEOGRAPHIC_DATA]" at bounding box center [974, 342] width 130 height 36
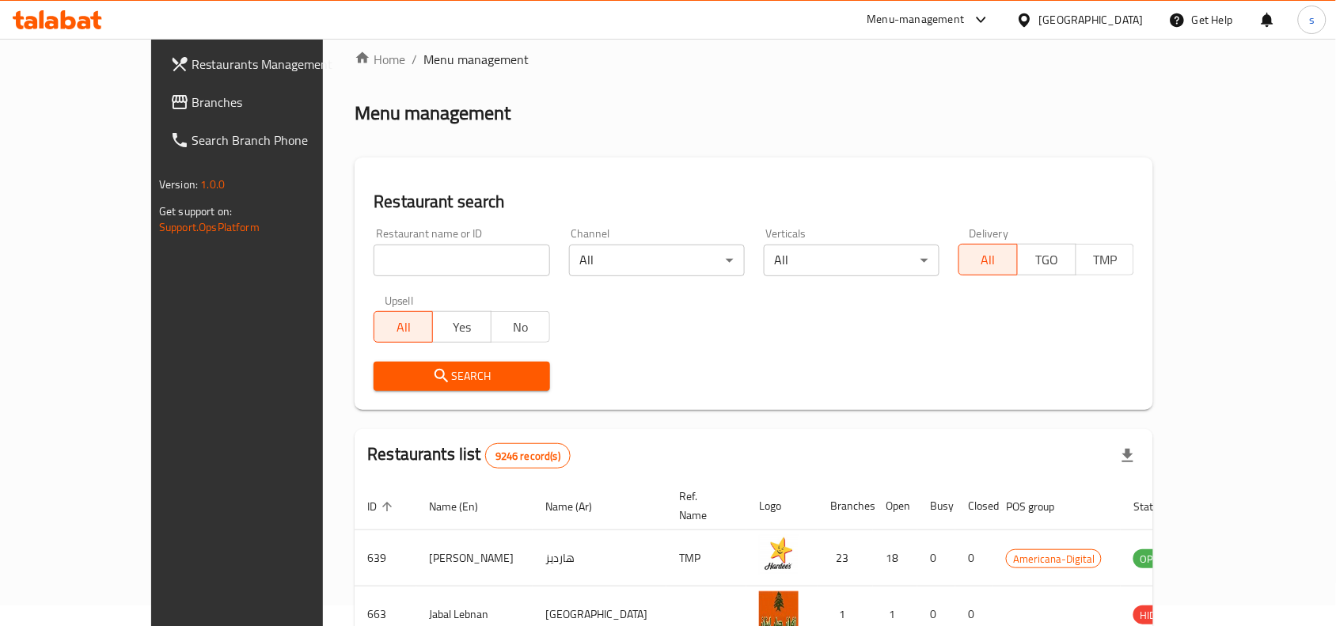
scroll to position [99, 0]
